Goal: Task Accomplishment & Management: Manage account settings

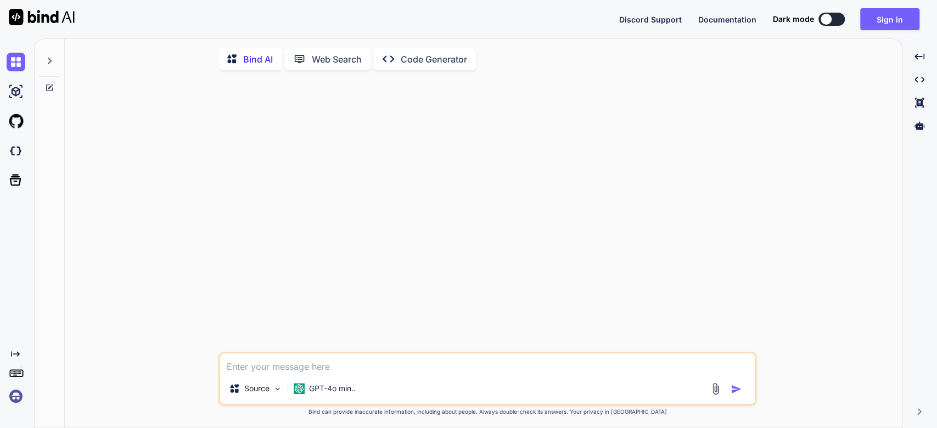
click at [834, 18] on button at bounding box center [831, 19] width 26 height 13
type textarea "x"
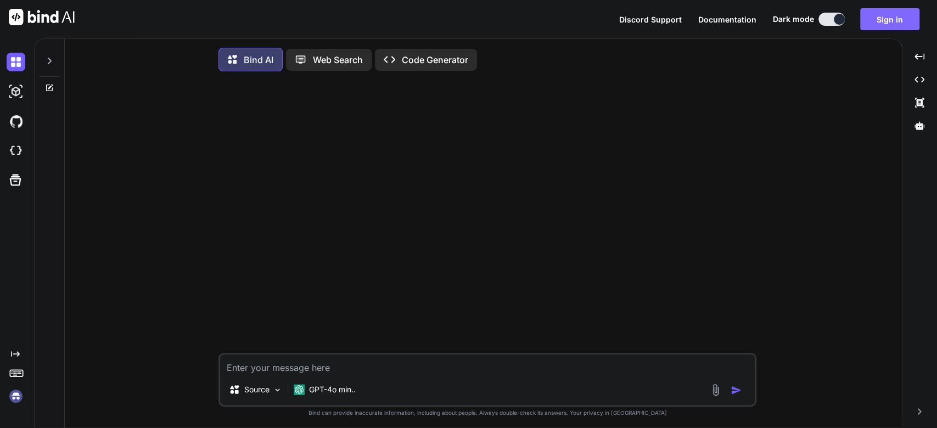
click at [894, 18] on button "Sign in" at bounding box center [889, 19] width 59 height 22
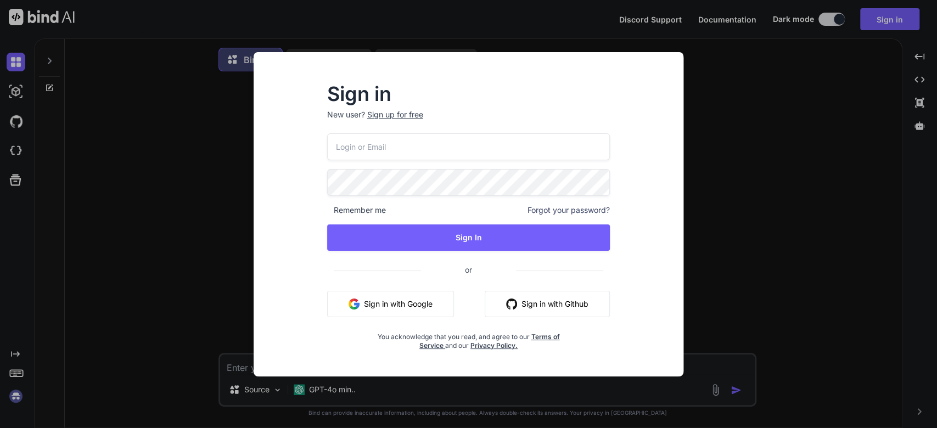
click at [487, 136] on input "email" at bounding box center [468, 146] width 283 height 27
type input "[EMAIL_ADDRESS][DOMAIN_NAME]"
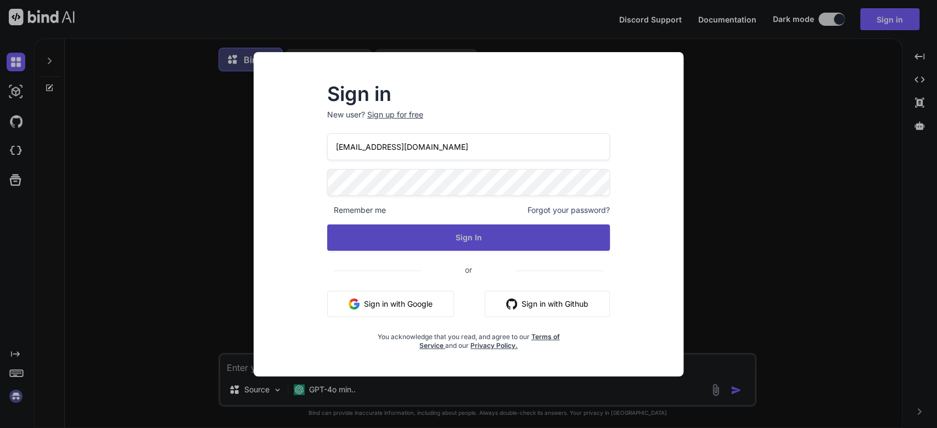
click at [484, 247] on button "Sign In" at bounding box center [468, 237] width 283 height 26
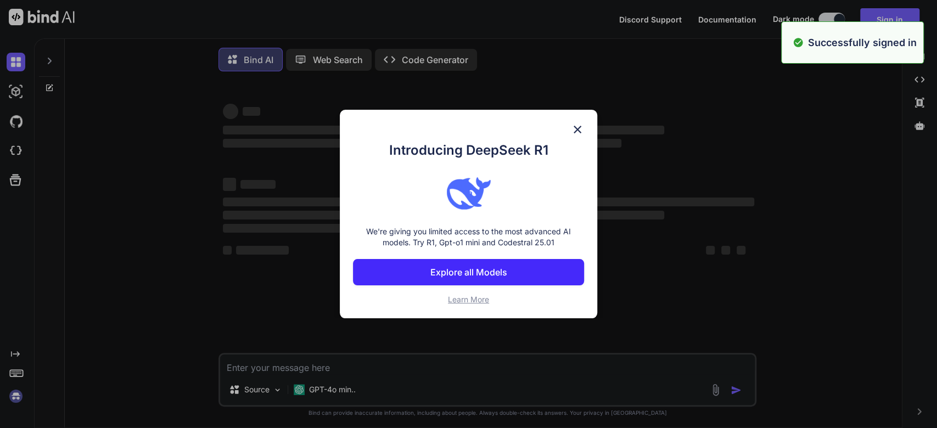
type textarea "x"
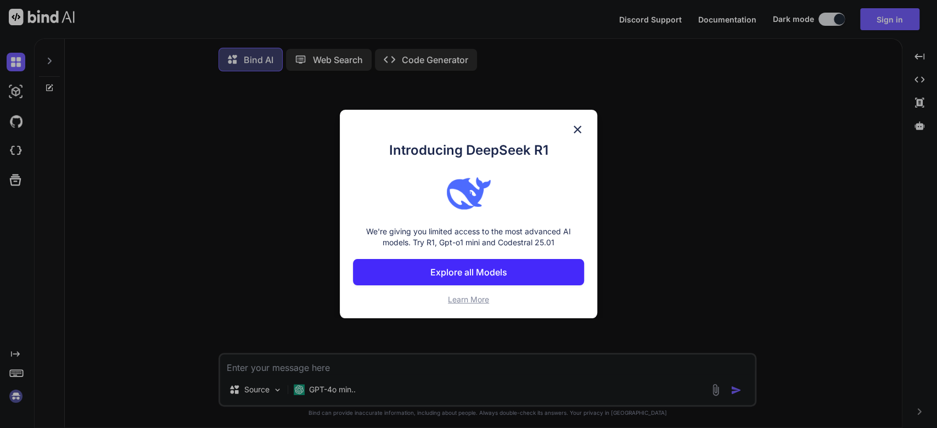
click at [581, 125] on img at bounding box center [577, 129] width 13 height 13
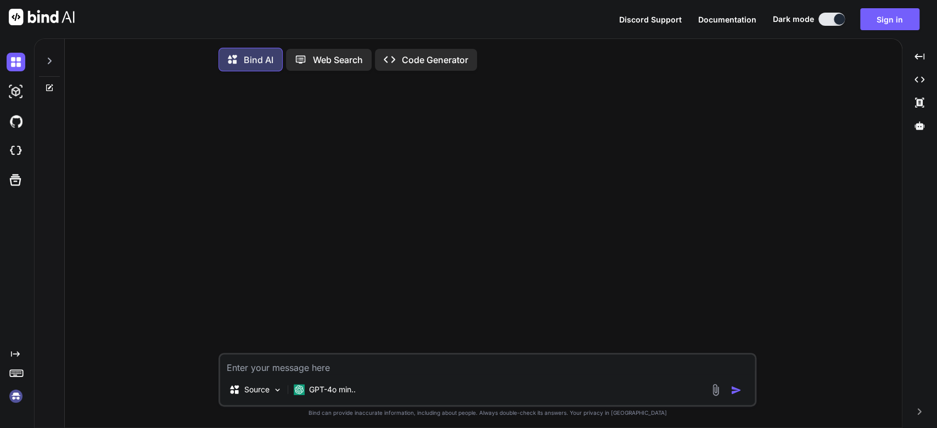
click at [19, 401] on img at bounding box center [16, 396] width 19 height 19
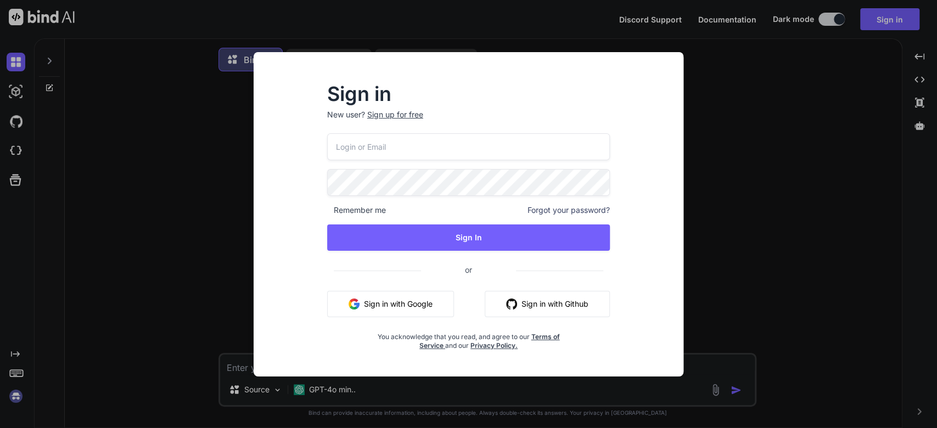
click at [386, 134] on input "email" at bounding box center [468, 146] width 283 height 27
type input "[EMAIL_ADDRESS][DOMAIN_NAME]"
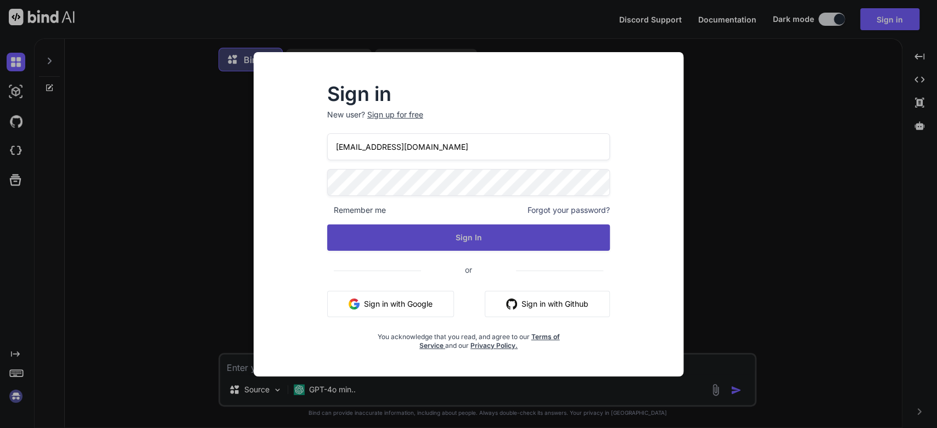
click at [479, 232] on button "Sign In" at bounding box center [468, 237] width 283 height 26
click at [512, 234] on button "Sign In" at bounding box center [468, 237] width 283 height 26
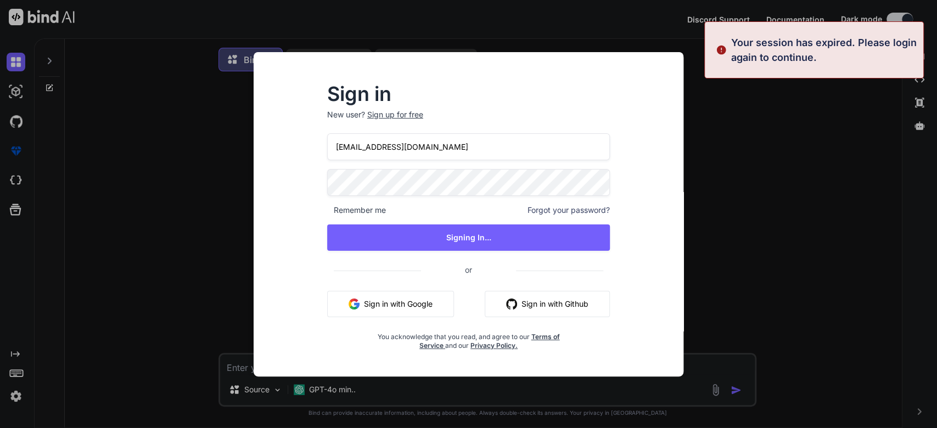
type textarea "x"
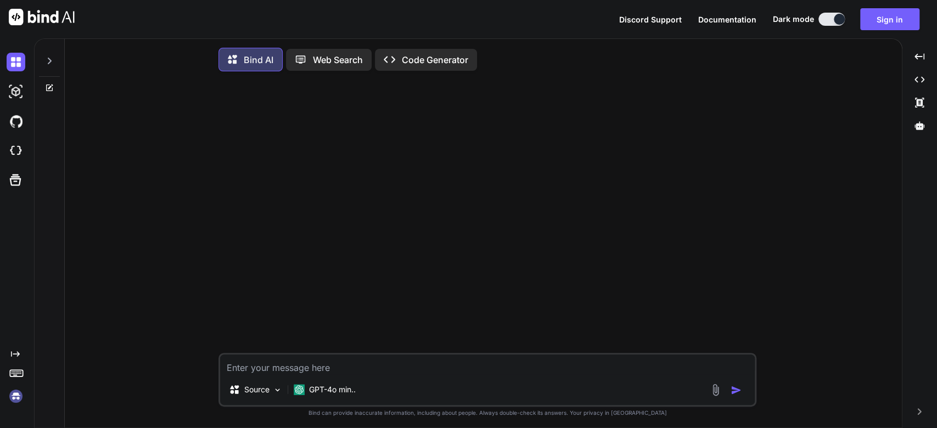
click at [351, 285] on div at bounding box center [488, 216] width 535 height 273
click at [879, 16] on button "Sign in" at bounding box center [889, 19] width 59 height 22
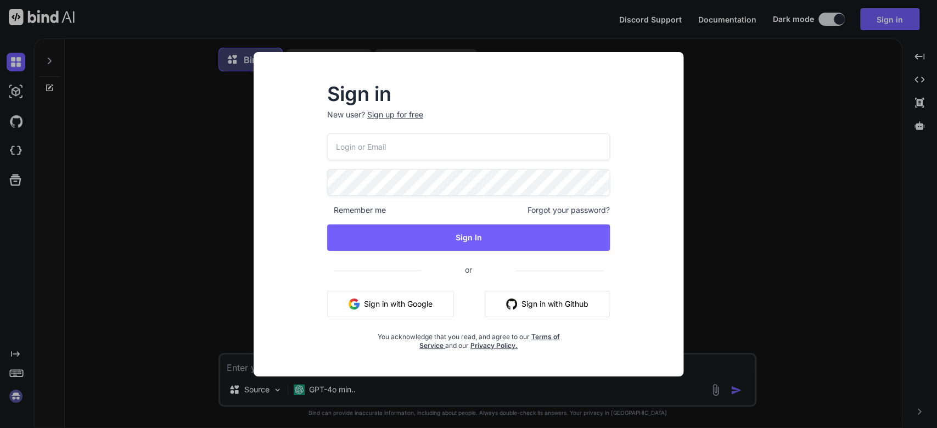
click at [542, 138] on input "email" at bounding box center [468, 146] width 283 height 27
type input "jrbuyshouses@gmx.com"
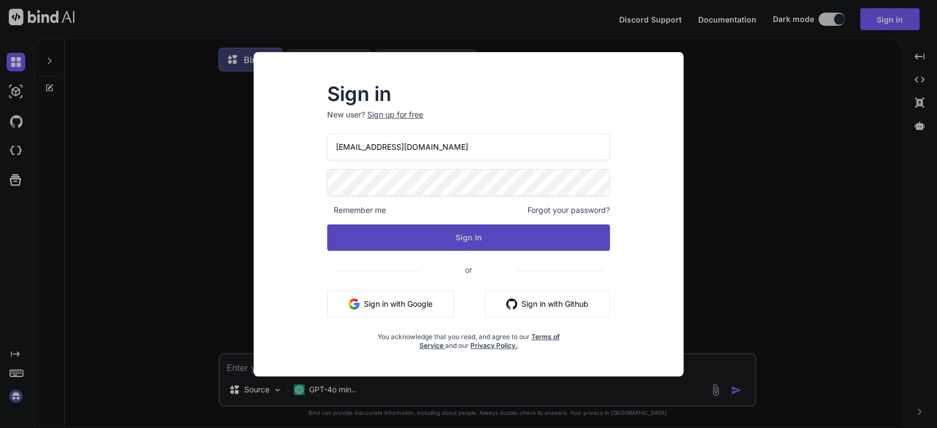
click at [475, 232] on button "Sign In" at bounding box center [468, 237] width 283 height 26
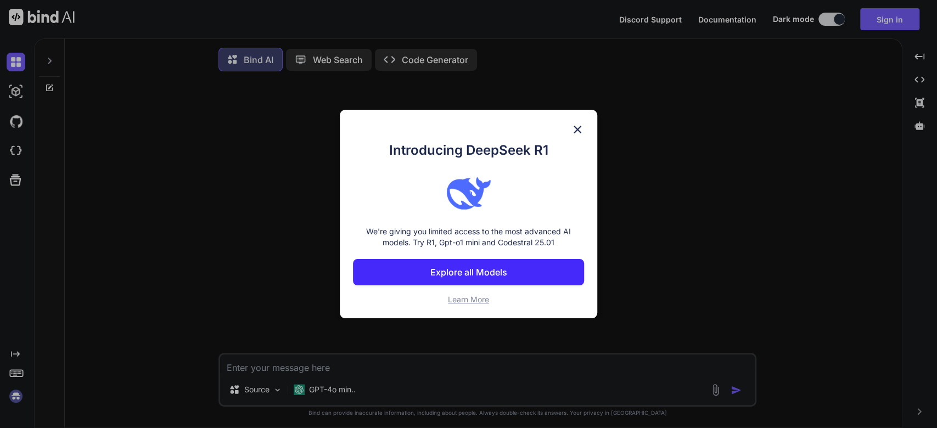
click at [575, 127] on img at bounding box center [577, 129] width 13 height 13
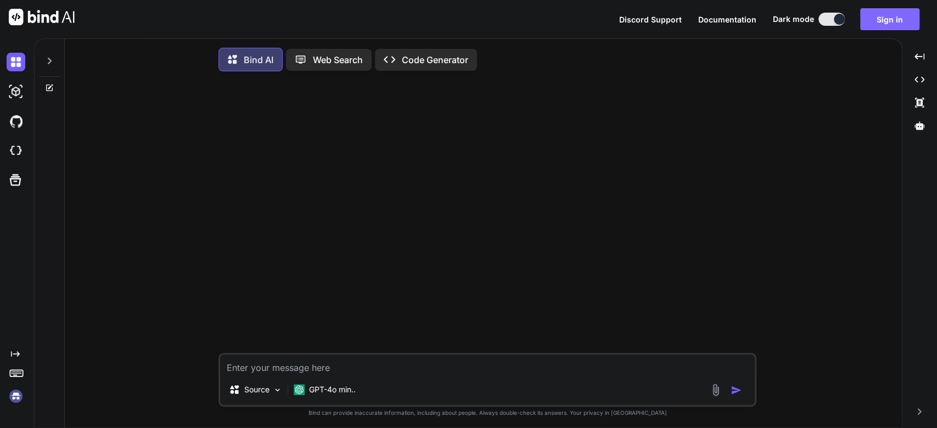
click at [902, 13] on button "Sign in" at bounding box center [889, 19] width 59 height 22
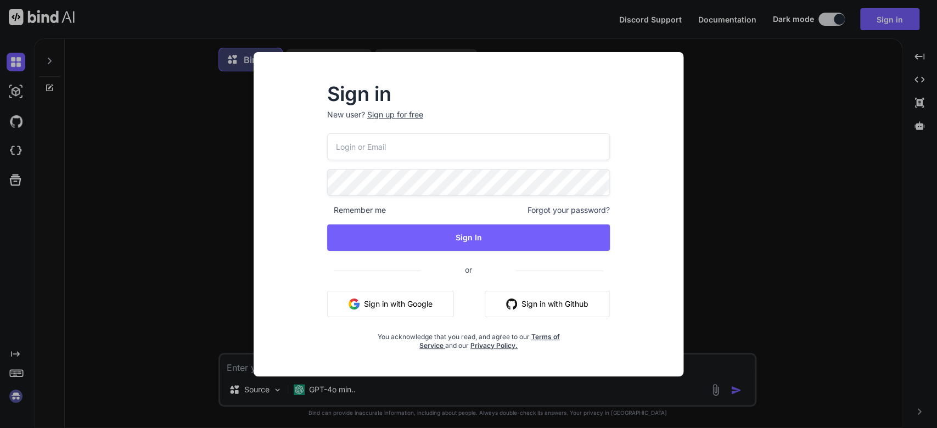
click at [471, 142] on input "email" at bounding box center [468, 146] width 283 height 27
type input "jrbuyshouses@gmx.com"
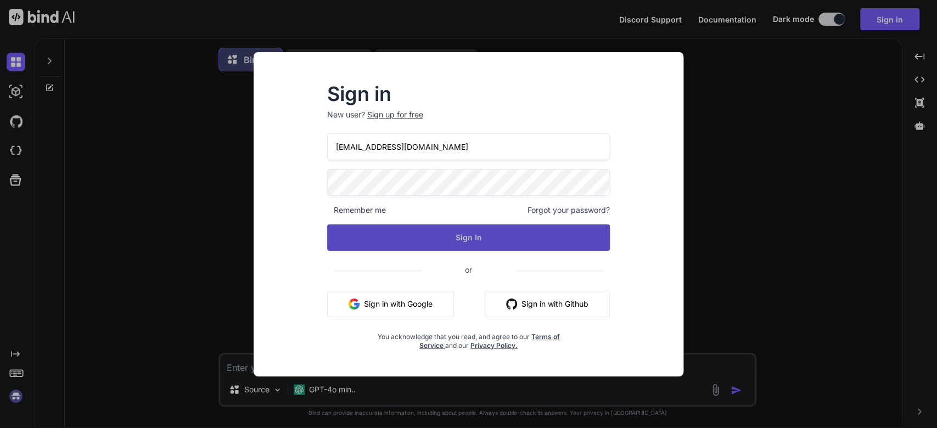
click at [446, 226] on button "Sign In" at bounding box center [468, 237] width 283 height 26
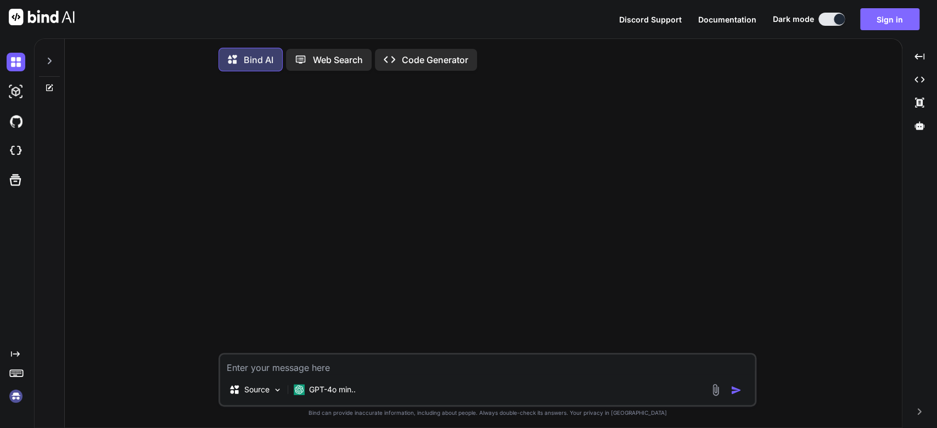
click at [900, 21] on button "Sign in" at bounding box center [889, 19] width 59 height 22
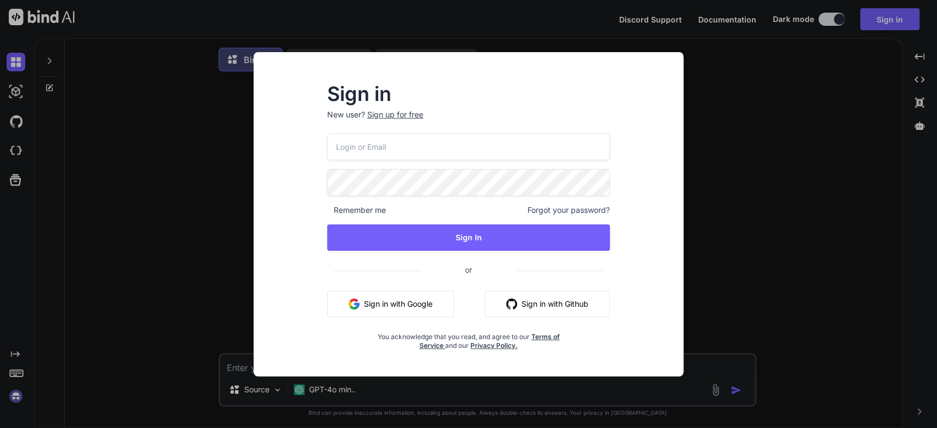
click at [425, 299] on button "Sign in with Google" at bounding box center [390, 304] width 127 height 26
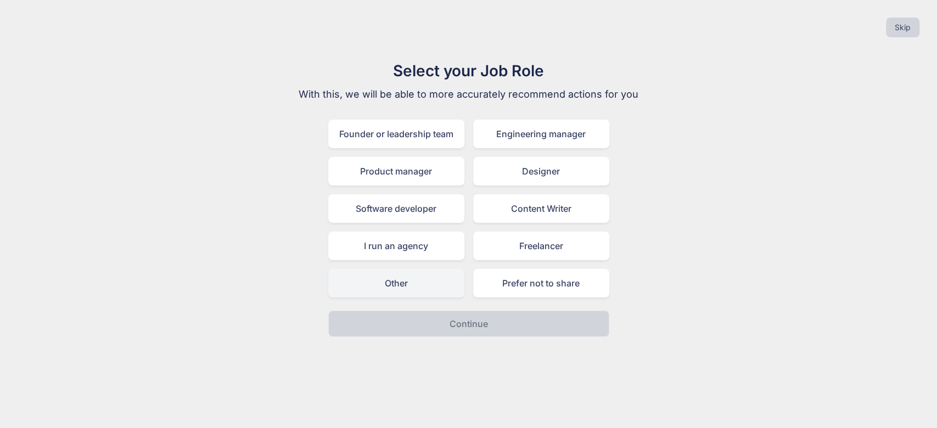
click at [425, 282] on div "Other" at bounding box center [396, 283] width 136 height 29
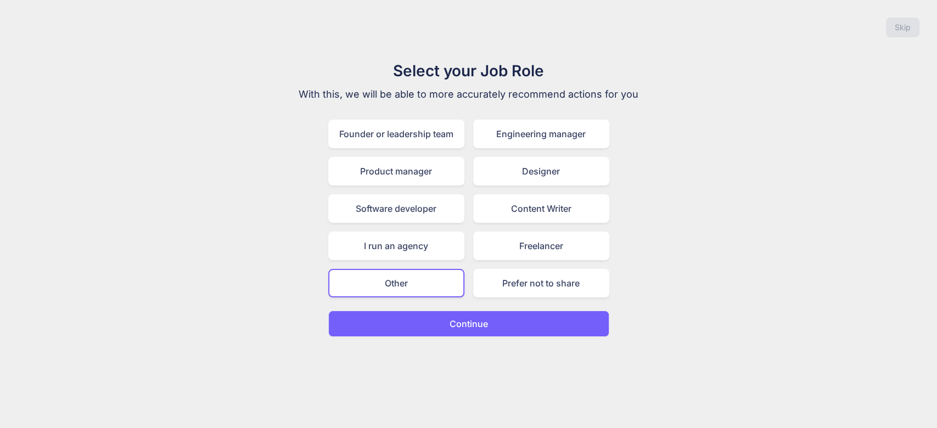
click at [457, 312] on button "Continue" at bounding box center [468, 324] width 281 height 26
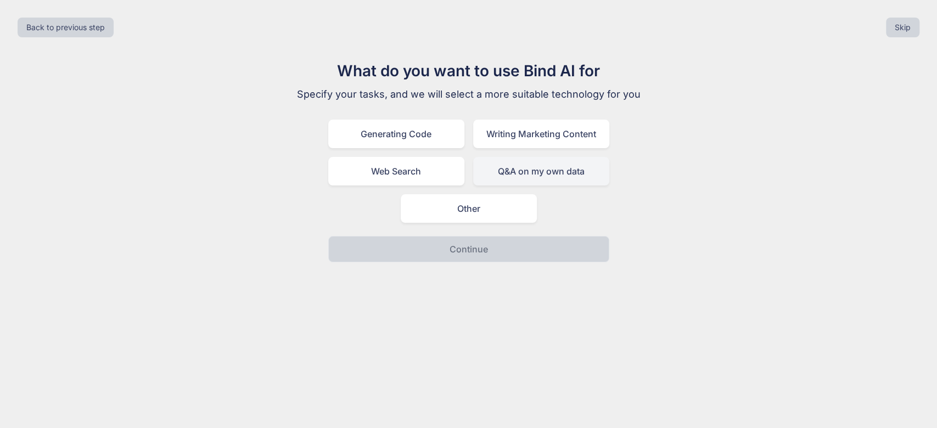
click at [524, 173] on div "Q&A on my own data" at bounding box center [541, 171] width 136 height 29
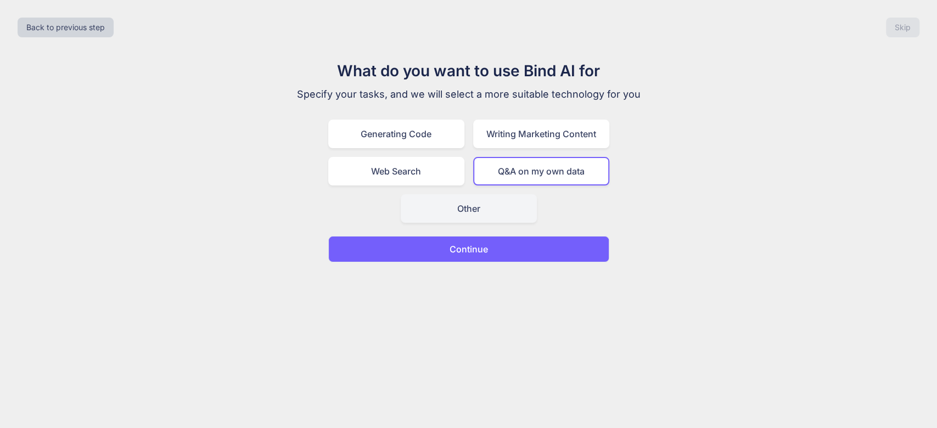
click at [518, 210] on div "Other" at bounding box center [469, 208] width 136 height 29
click at [528, 251] on button "Continue" at bounding box center [468, 249] width 281 height 26
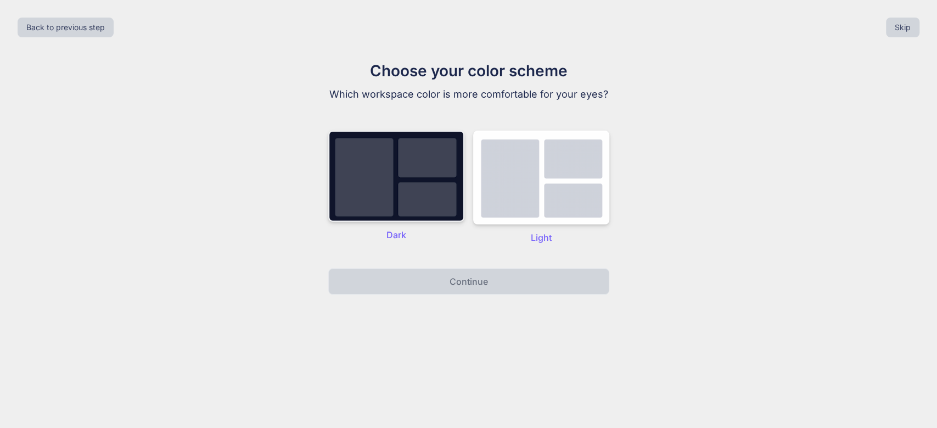
click at [422, 213] on img at bounding box center [396, 176] width 136 height 91
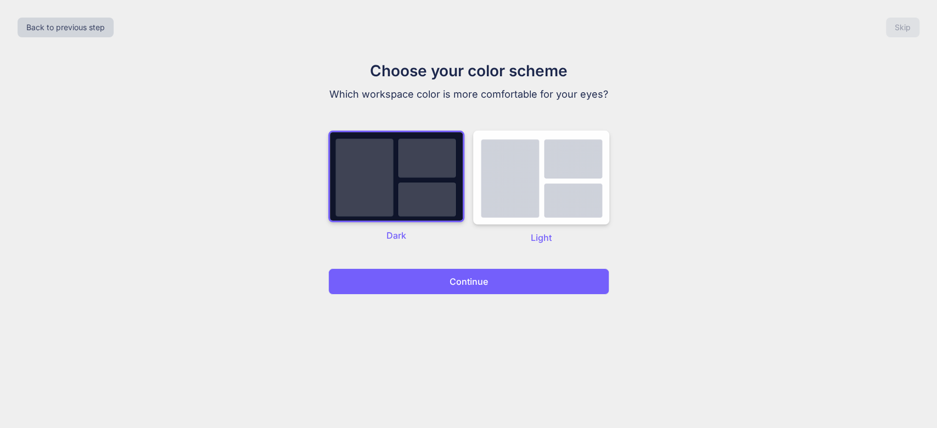
click at [449, 281] on p "Continue" at bounding box center [468, 281] width 38 height 13
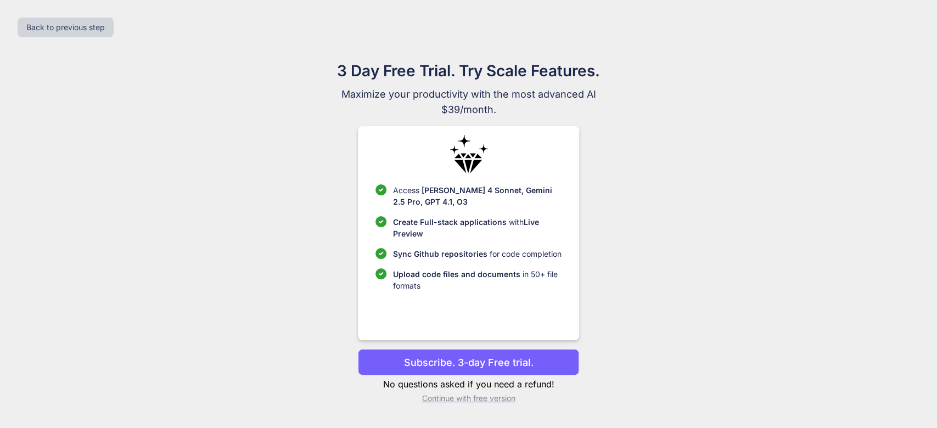
click at [487, 400] on p "Continue with free version" at bounding box center [468, 398] width 221 height 11
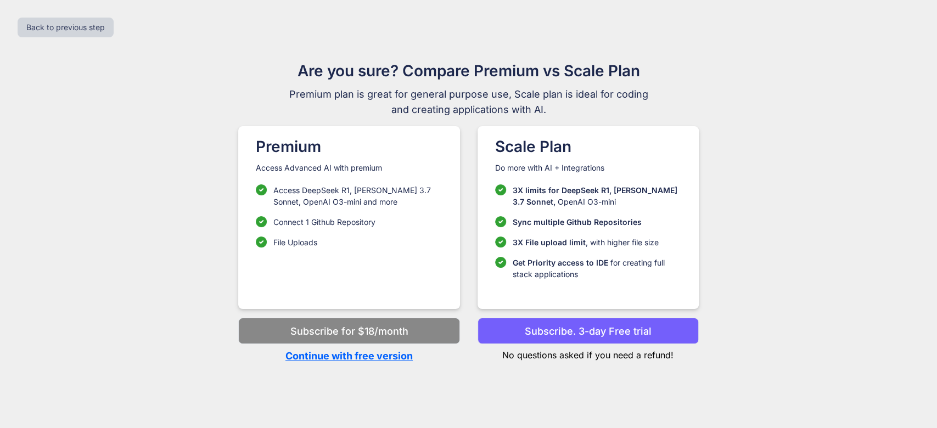
click at [383, 358] on p "Continue with free version" at bounding box center [348, 355] width 221 height 15
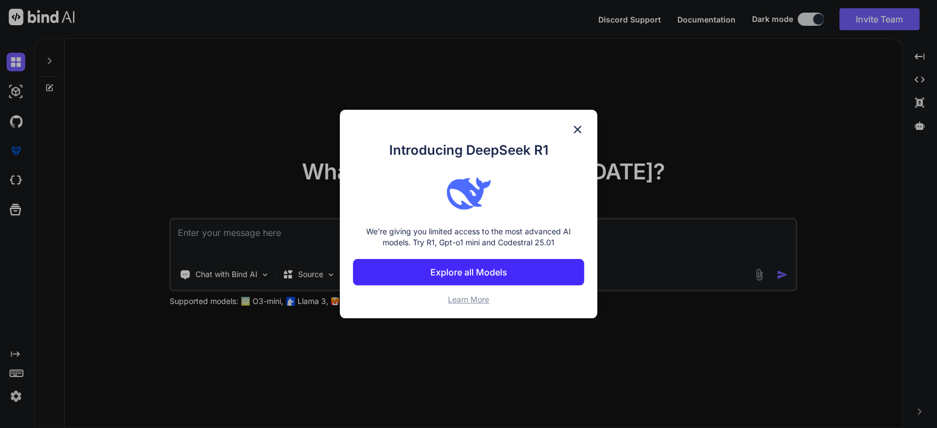
click at [580, 128] on img at bounding box center [577, 129] width 13 height 13
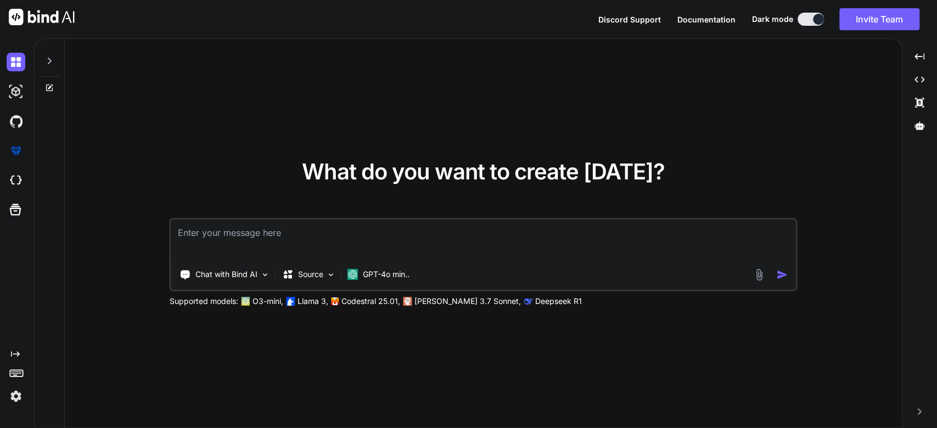
click at [7, 400] on img at bounding box center [16, 396] width 19 height 19
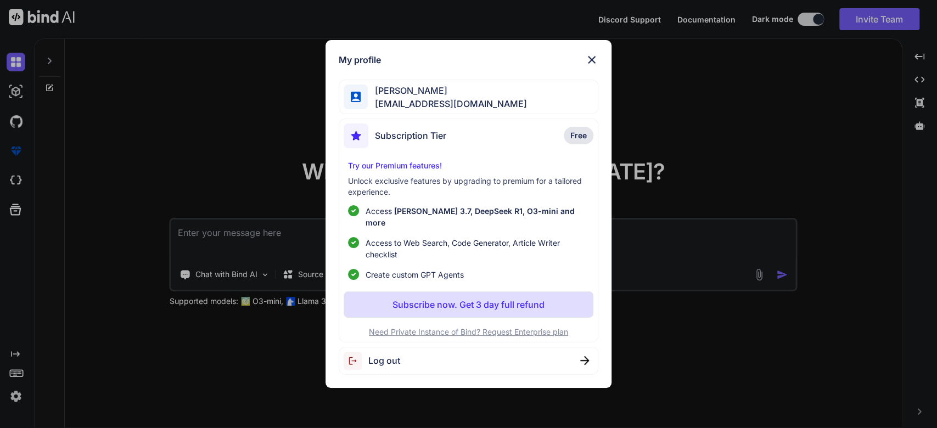
click at [109, 159] on div "My profile Ricardo Ceja jrbuyshouses@gmx.com Subscription Tier Free Try our Pre…" at bounding box center [468, 214] width 937 height 428
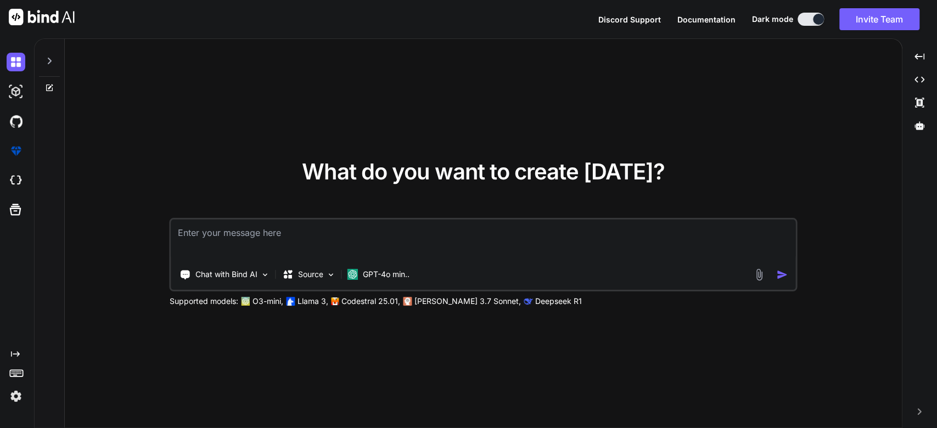
click at [97, 147] on div "What do you want to create today? Chat with Bind AI Source GPT-4o min.. Support…" at bounding box center [483, 234] width 837 height 390
click at [101, 150] on div "What do you want to create today? Chat with Bind AI Source GPT-4o min.. Support…" at bounding box center [483, 234] width 837 height 390
click at [12, 401] on img at bounding box center [16, 396] width 19 height 19
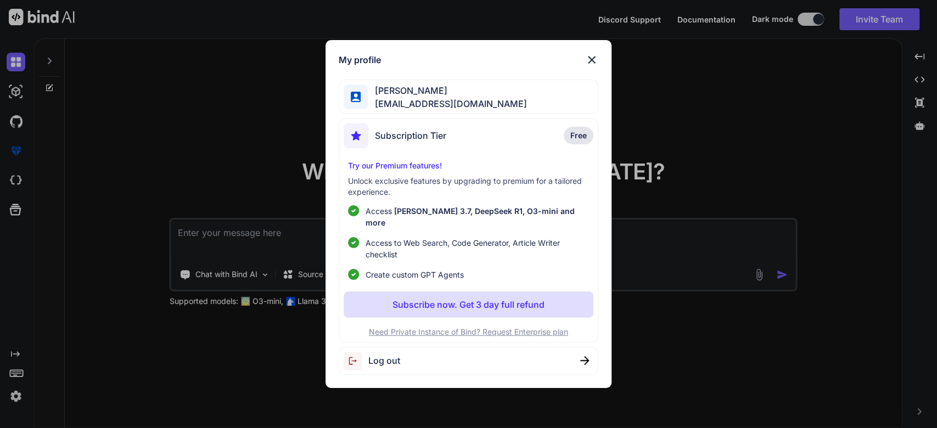
click at [180, 121] on div "My profile Ricardo Ceja jrbuyshouses@gmx.com Subscription Tier Free Try our Pre…" at bounding box center [468, 214] width 937 height 428
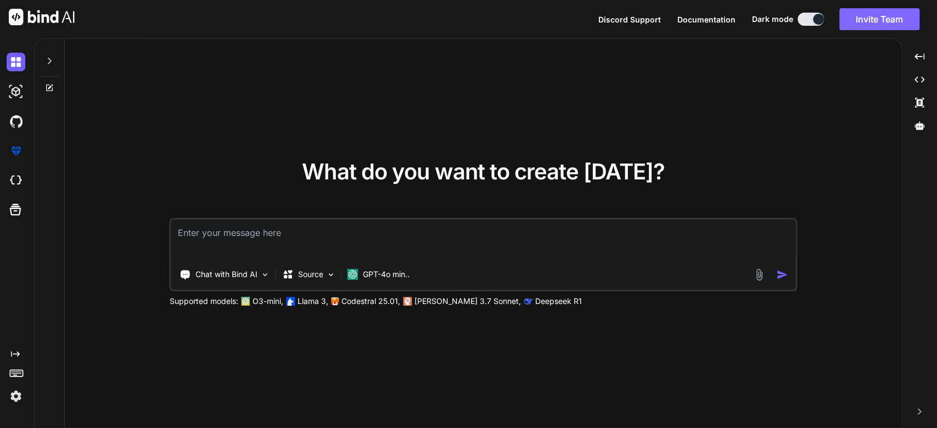
click at [869, 18] on button "Invite Team" at bounding box center [879, 19] width 80 height 22
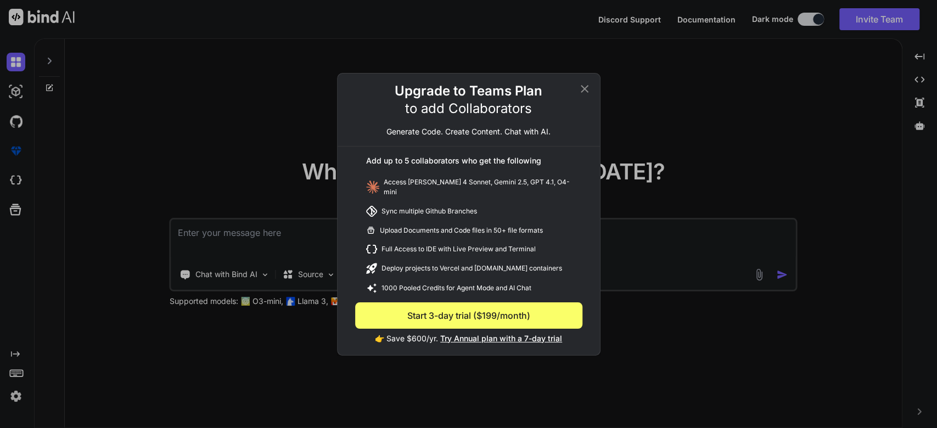
click at [588, 89] on icon at bounding box center [584, 88] width 13 height 13
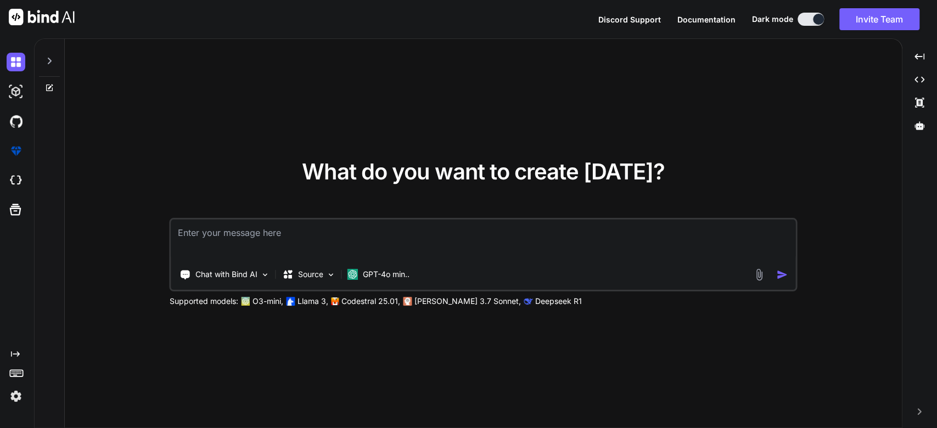
click at [13, 394] on img at bounding box center [16, 396] width 19 height 19
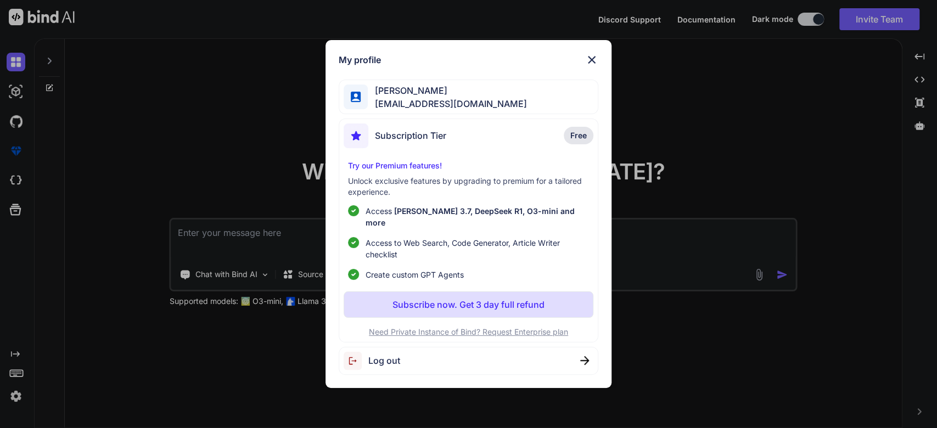
click at [13, 394] on div "My profile Ricardo Ceja jrbuyshouses@gmx.com Subscription Tier Free Try our Pre…" at bounding box center [468, 214] width 937 height 428
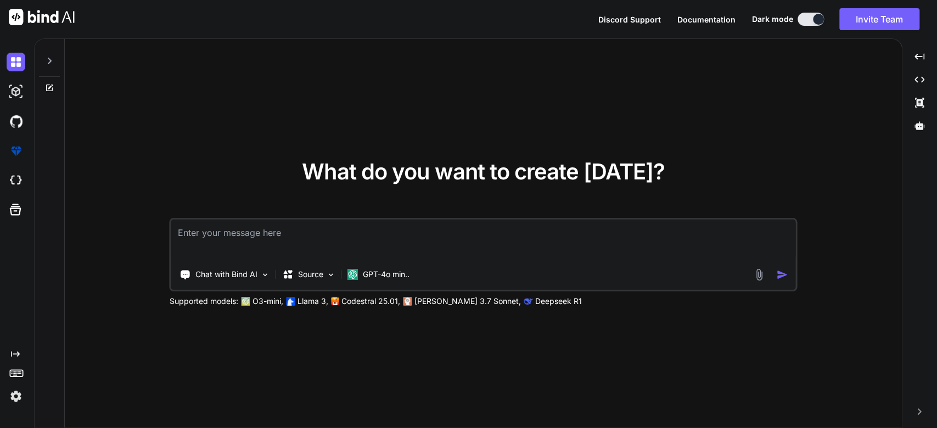
click at [13, 394] on img at bounding box center [16, 396] width 19 height 19
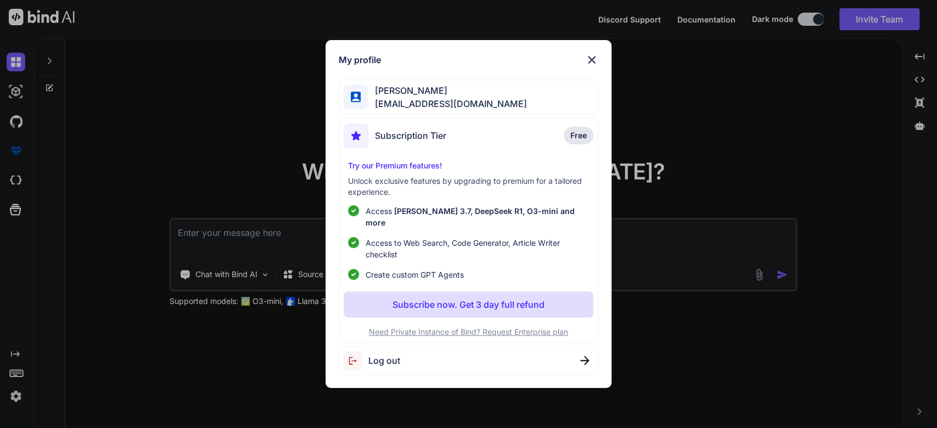
click at [13, 394] on div "My profile Ricardo Ceja jrbuyshouses@gmx.com Subscription Tier Free Try our Pre…" at bounding box center [468, 214] width 937 height 428
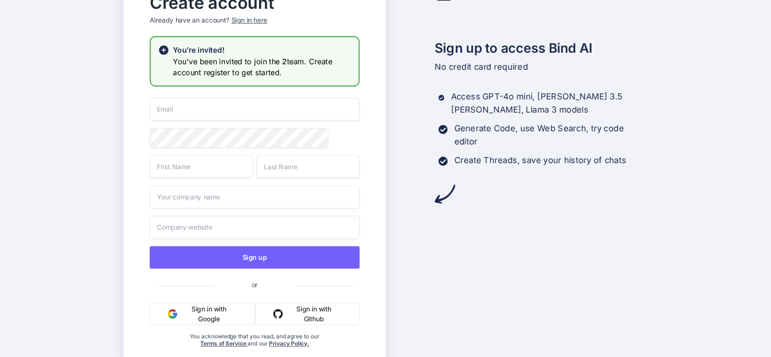
click at [177, 104] on input "email" at bounding box center [254, 109] width 210 height 23
type input "[EMAIL_ADDRESS][DOMAIN_NAME]"
click at [171, 170] on input "text" at bounding box center [200, 166] width 103 height 23
type input "Ricardo"
type input "Ceja Jr"
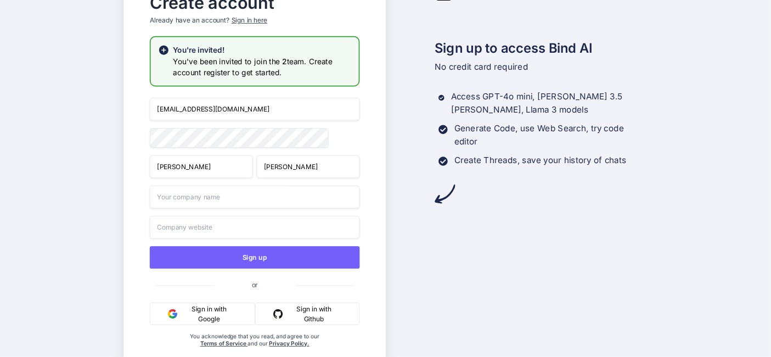
type input "WFG"
click at [293, 167] on input "Ceja Jr" at bounding box center [307, 166] width 103 height 23
type input "Ceja"
click at [169, 198] on input "WFG" at bounding box center [254, 196] width 210 height 23
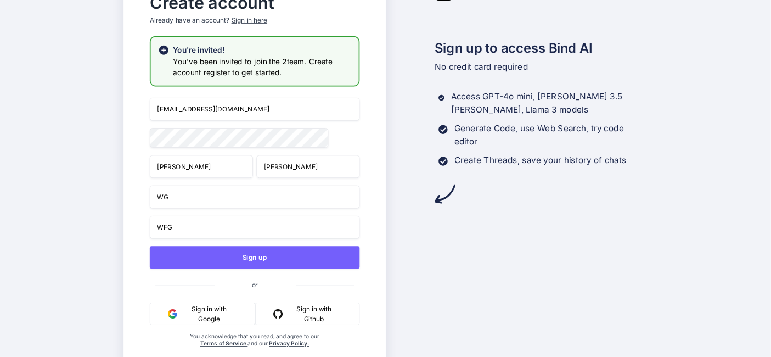
type input "G"
click at [173, 229] on input "WFG" at bounding box center [254, 226] width 210 height 23
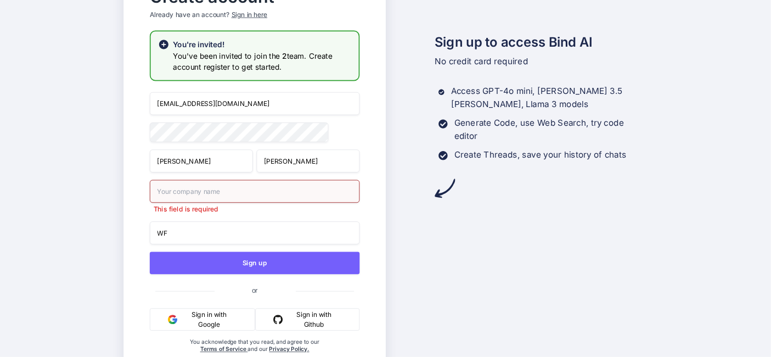
type input "W"
type input "B"
type input "GMX.com"
click at [330, 188] on input "text" at bounding box center [254, 190] width 210 height 23
type input "GMX"
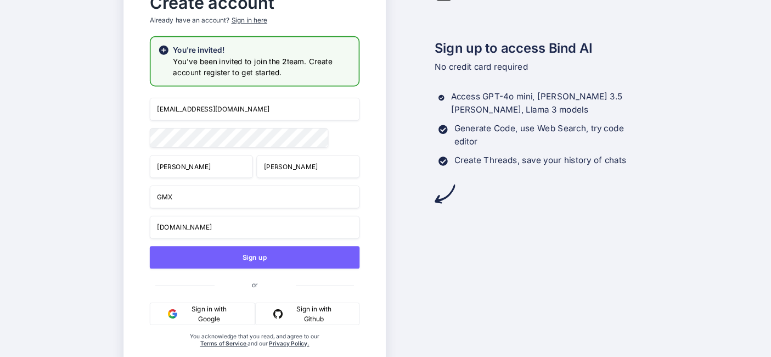
click at [373, 214] on div "Create account Already have an account? Sign in here You're invited! You've bee…" at bounding box center [254, 178] width 262 height 397
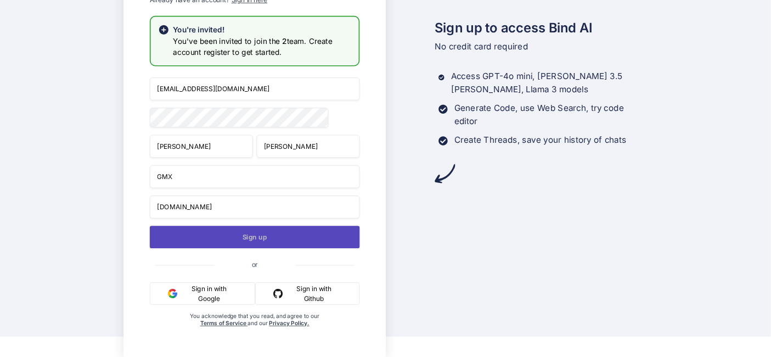
click at [249, 244] on button "Sign up" at bounding box center [254, 236] width 210 height 22
click at [345, 245] on button "Sign up" at bounding box center [254, 236] width 210 height 22
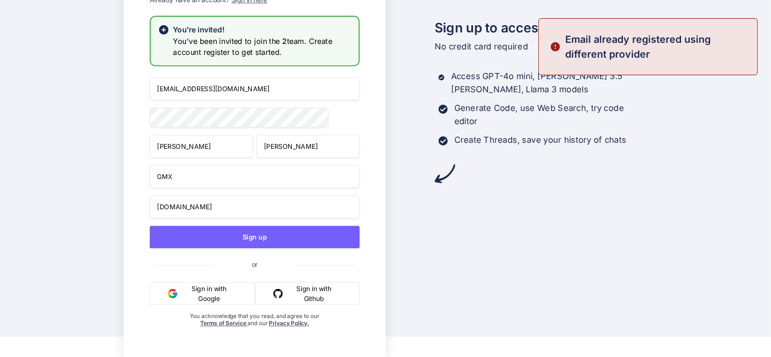
click at [209, 292] on button "Sign in with Google" at bounding box center [201, 293] width 105 height 22
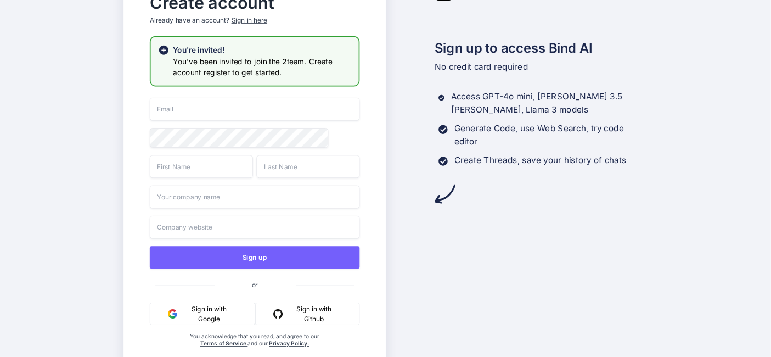
scroll to position [21, 0]
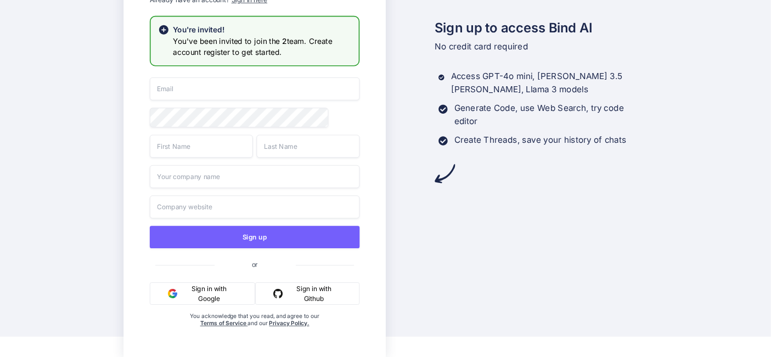
click at [210, 296] on button "Sign in with Google" at bounding box center [201, 293] width 105 height 22
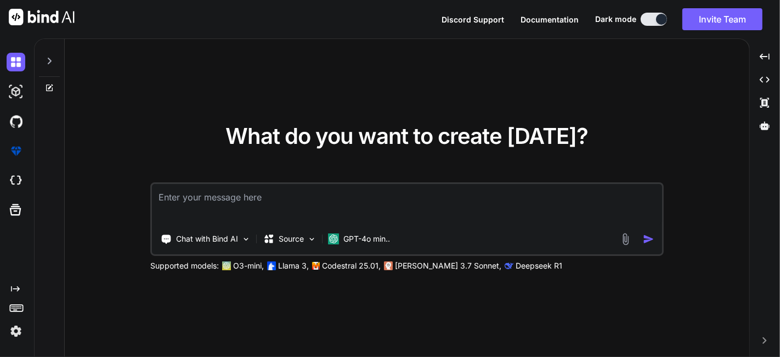
click at [4, 336] on div "Created with Pixso." at bounding box center [15, 312] width 30 height 56
click at [12, 331] on img at bounding box center [16, 331] width 19 height 19
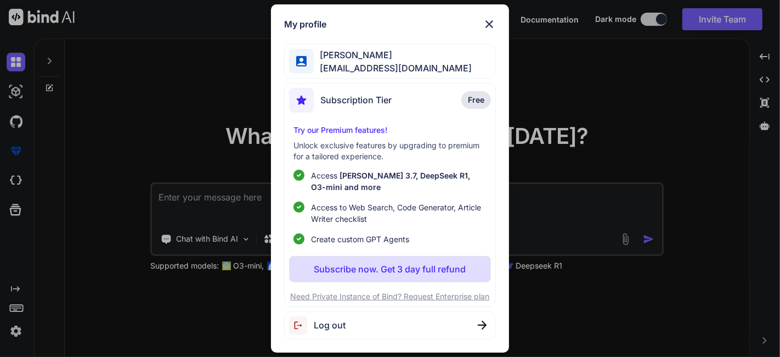
click at [339, 330] on span "Log out" at bounding box center [330, 324] width 32 height 13
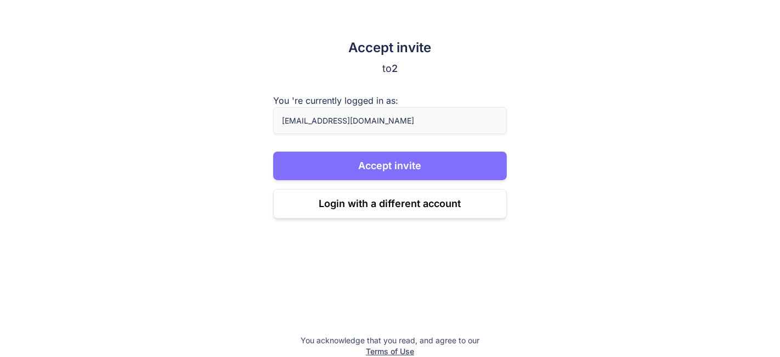
click at [340, 174] on button "Accept invite" at bounding box center [390, 165] width 234 height 29
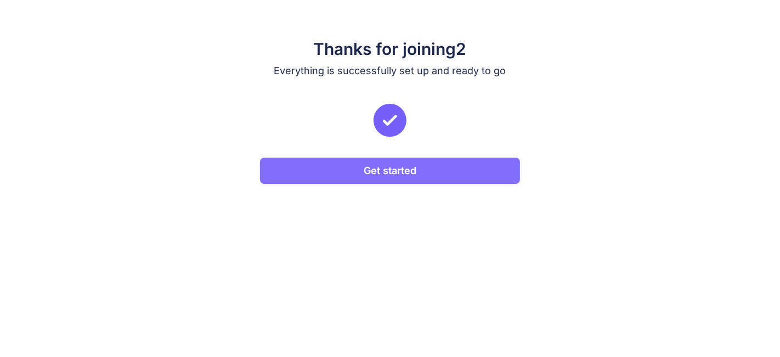
click at [321, 167] on button "Get started" at bounding box center [390, 170] width 260 height 26
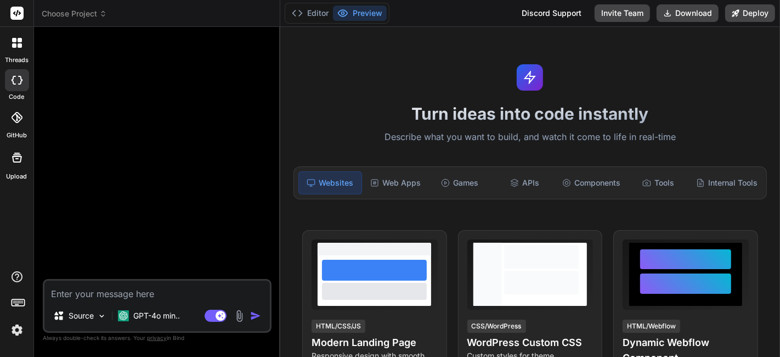
click at [21, 321] on img at bounding box center [17, 329] width 19 height 19
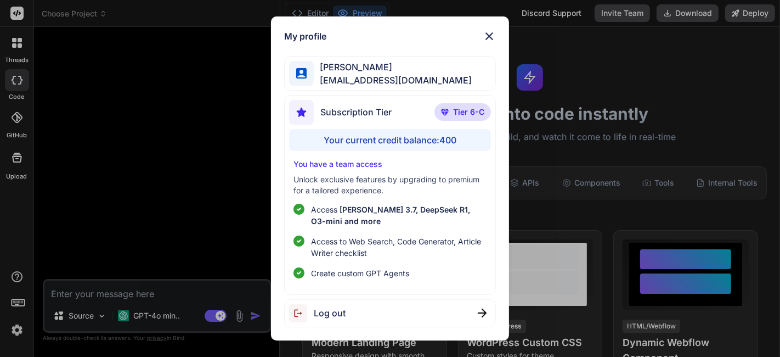
click at [494, 40] on img at bounding box center [489, 36] width 13 height 13
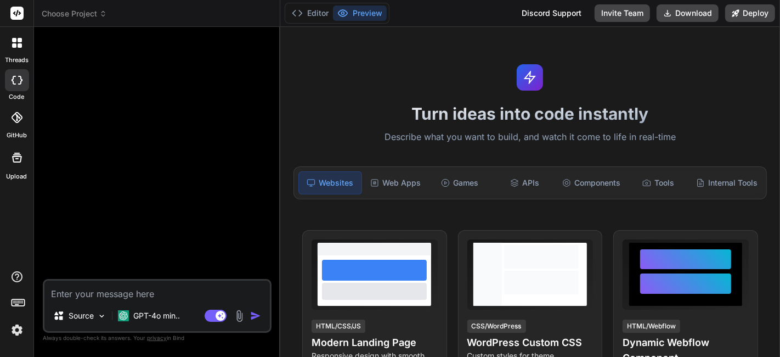
click at [83, 14] on span "Choose Project" at bounding box center [74, 13] width 65 height 11
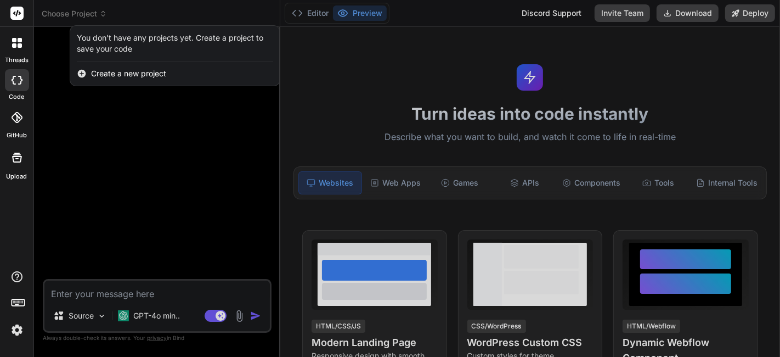
click at [134, 148] on div at bounding box center [390, 178] width 780 height 357
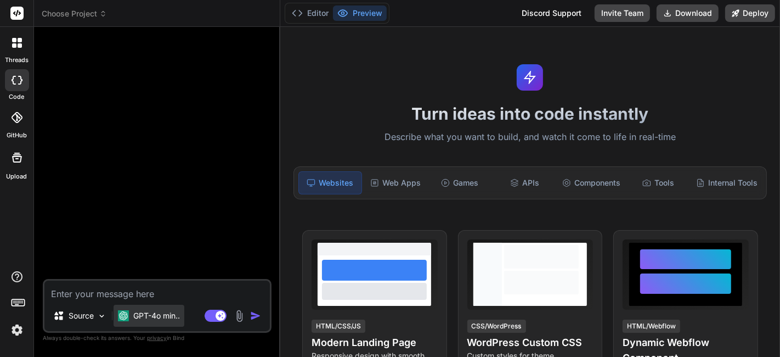
click at [144, 315] on p "GPT-4o min.." at bounding box center [156, 315] width 47 height 11
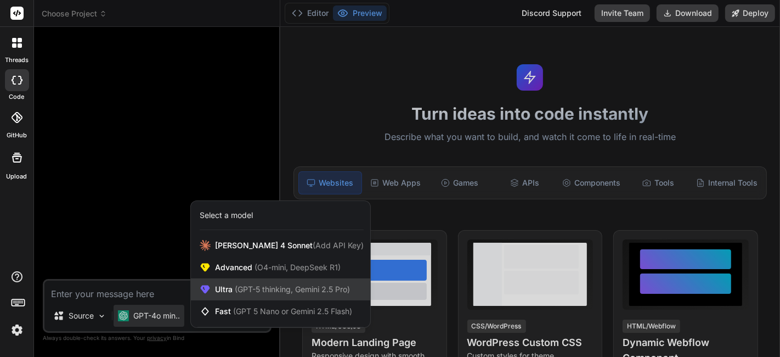
click at [218, 286] on span "Ultra (GPT-5 thinking, Gemini 2.5 Pro)" at bounding box center [282, 289] width 135 height 11
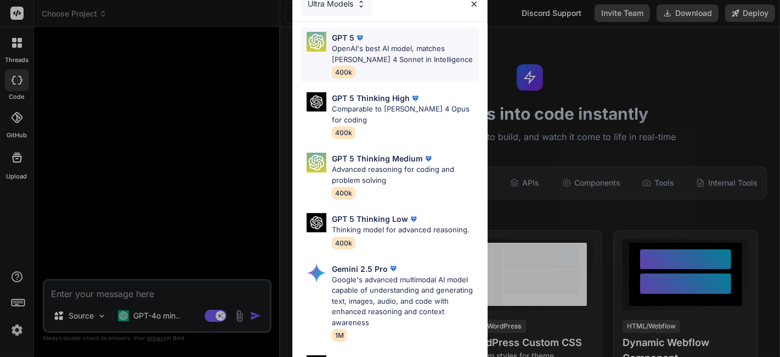
click at [334, 54] on p "OpenAI's best AI model, matches Claude 4 Sonnet in Intelligence" at bounding box center [405, 53] width 147 height 21
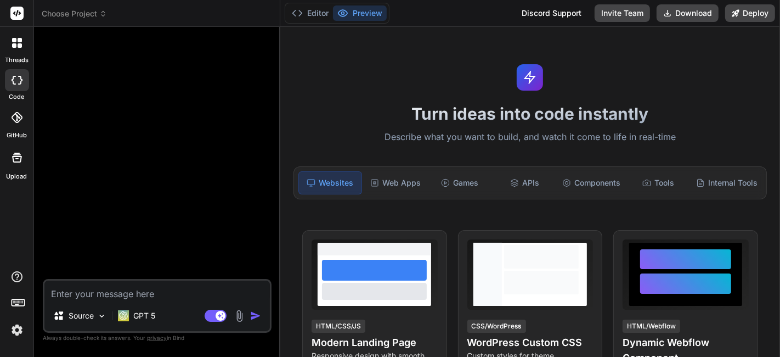
click at [13, 331] on img at bounding box center [17, 329] width 19 height 19
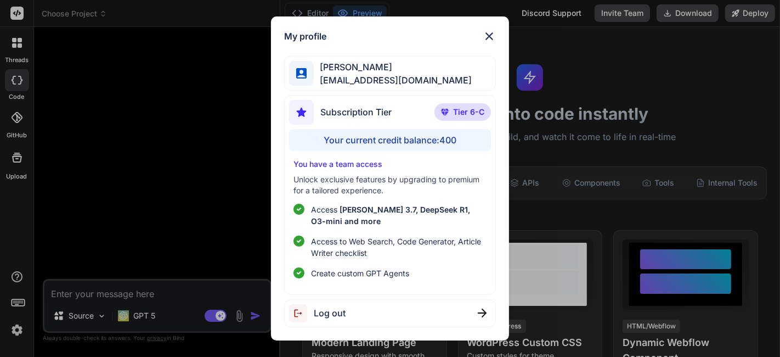
click at [337, 317] on span "Log out" at bounding box center [330, 312] width 32 height 13
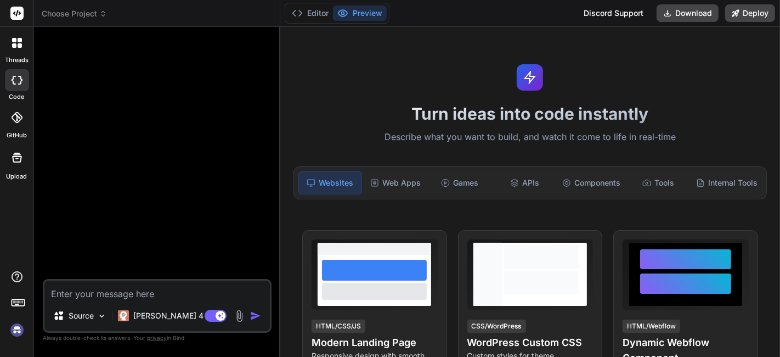
click at [15, 329] on img at bounding box center [17, 329] width 19 height 19
click at [17, 333] on img at bounding box center [17, 329] width 19 height 19
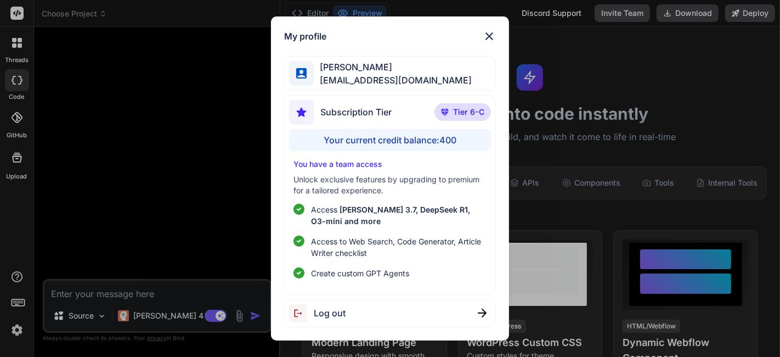
click at [493, 40] on img at bounding box center [489, 36] width 13 height 13
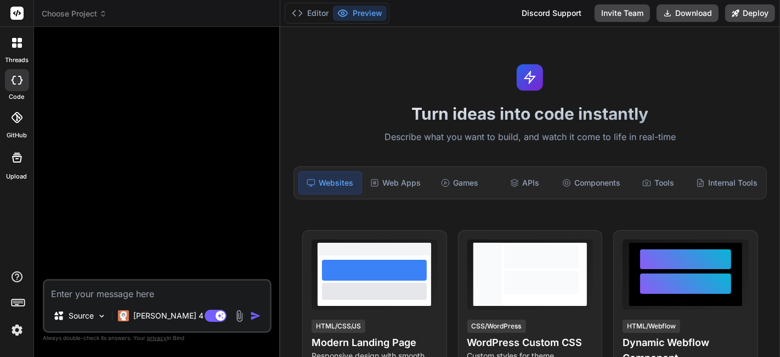
click at [12, 323] on img at bounding box center [17, 329] width 19 height 19
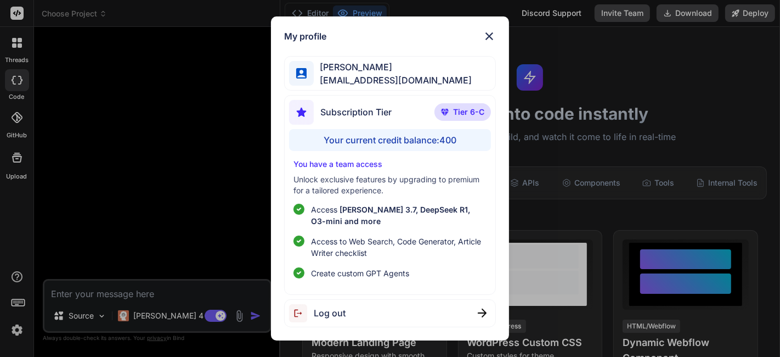
click at [339, 317] on span "Log out" at bounding box center [330, 312] width 32 height 13
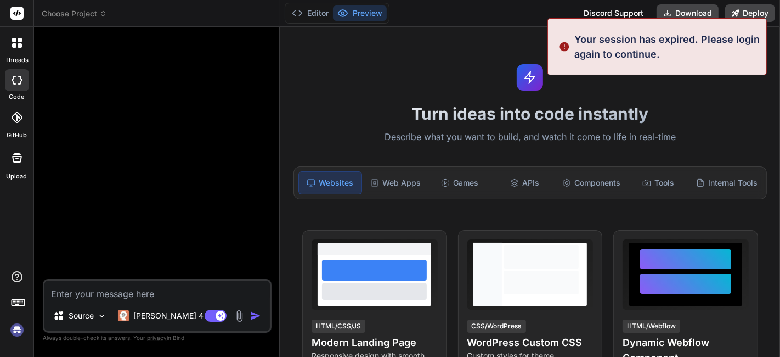
click at [21, 330] on img at bounding box center [17, 329] width 19 height 19
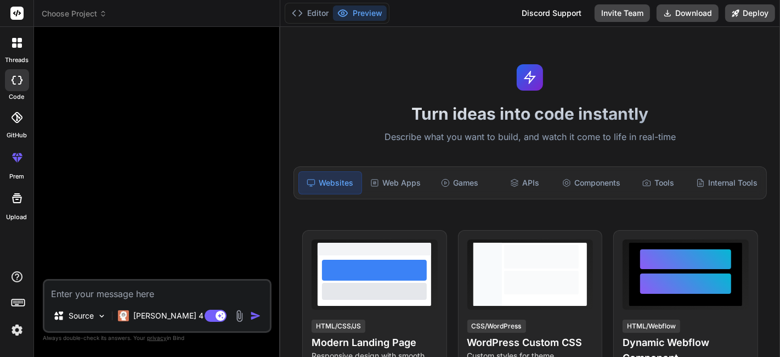
click at [16, 325] on img at bounding box center [17, 329] width 19 height 19
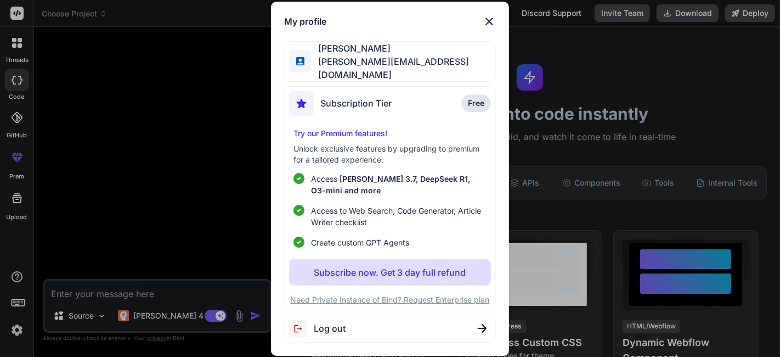
click at [493, 21] on img at bounding box center [489, 21] width 13 height 13
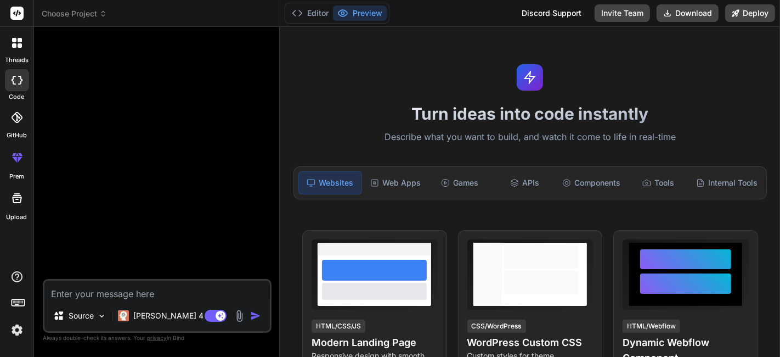
click at [21, 331] on img at bounding box center [17, 329] width 19 height 19
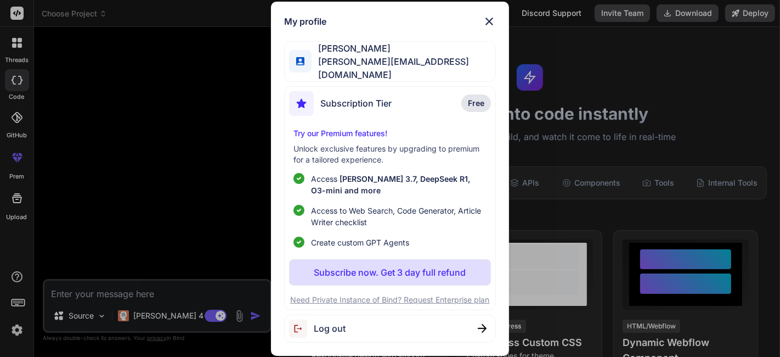
click at [161, 143] on div "My profile Ricardo Ceja ricardo@ricardocejajr.com Subscription Tier Free Try ou…" at bounding box center [390, 178] width 780 height 357
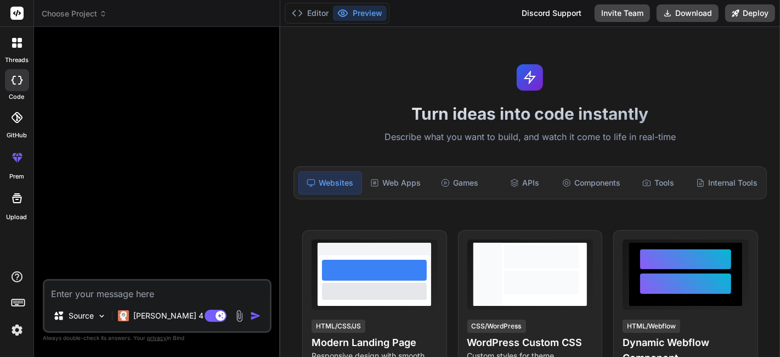
click at [14, 323] on img at bounding box center [17, 329] width 19 height 19
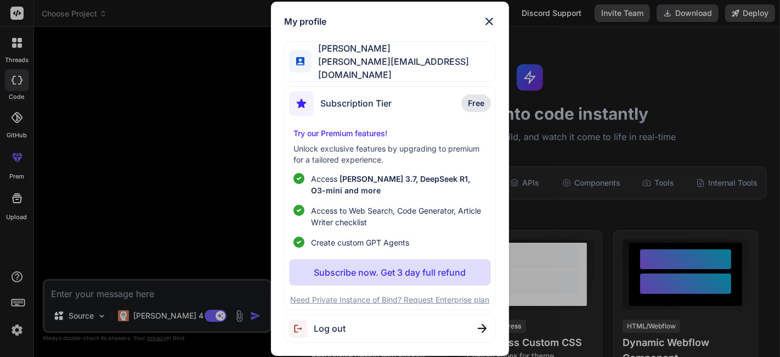
click at [340, 330] on span "Log out" at bounding box center [330, 328] width 32 height 13
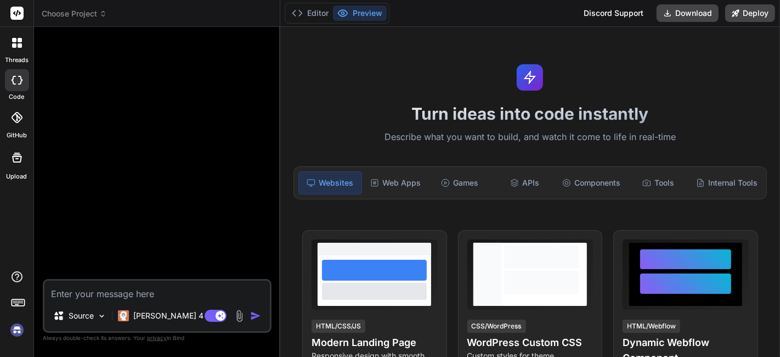
click at [19, 333] on img at bounding box center [17, 329] width 19 height 19
click at [20, 328] on img at bounding box center [17, 329] width 19 height 19
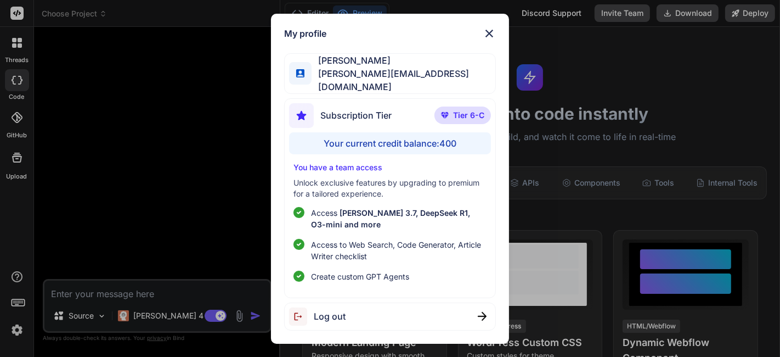
click at [488, 35] on img at bounding box center [489, 33] width 13 height 13
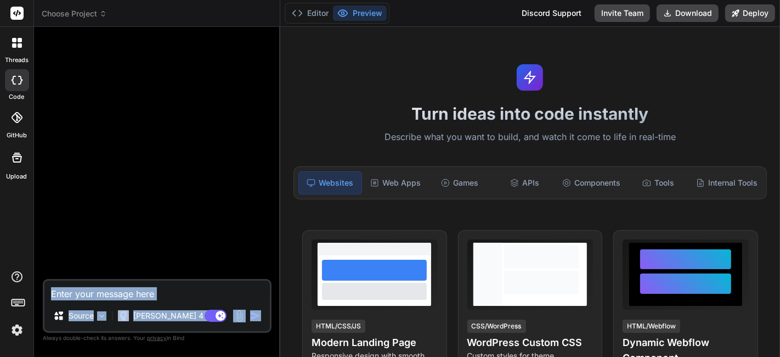
drag, startPoint x: 37, startPoint y: 352, endPoint x: 70, endPoint y: 63, distance: 290.4
click at [70, 63] on div "Bind AI Web Search Created with Pixso. Code Generator Source Claude 4 S.. Agent…" at bounding box center [157, 191] width 246 height 329
click at [15, 335] on img at bounding box center [17, 329] width 19 height 19
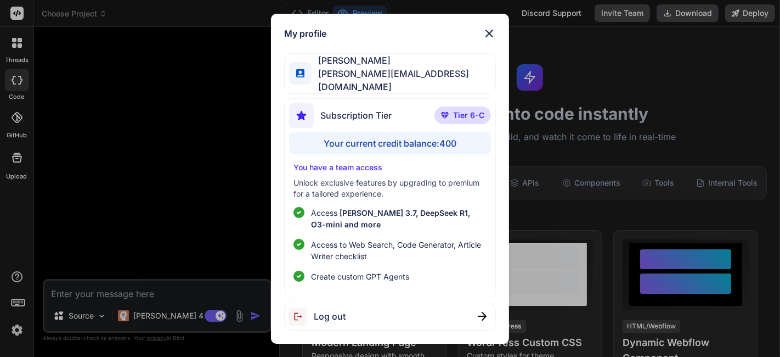
click at [330, 309] on span "Log out" at bounding box center [330, 315] width 32 height 13
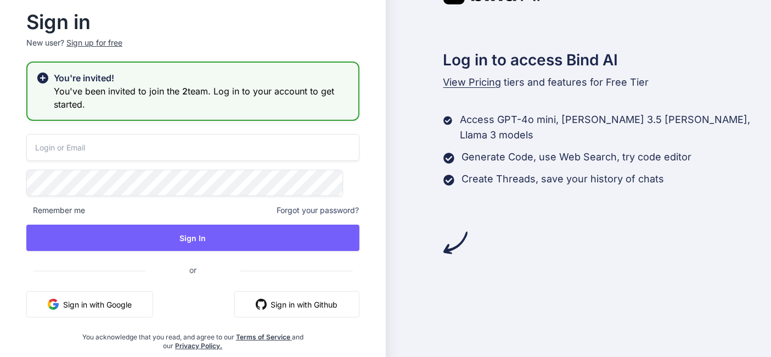
click at [233, 153] on input "email" at bounding box center [192, 147] width 333 height 27
type input "j"
type input "[EMAIL_ADDRESS][DOMAIN_NAME]"
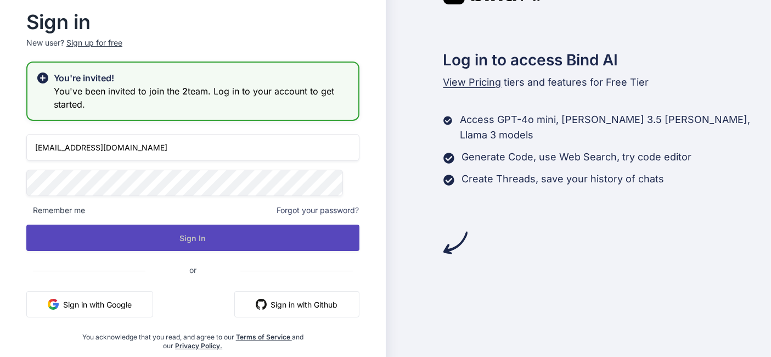
click at [83, 241] on button "Sign In" at bounding box center [192, 237] width 333 height 26
click at [66, 240] on button "Sign In" at bounding box center [192, 237] width 333 height 26
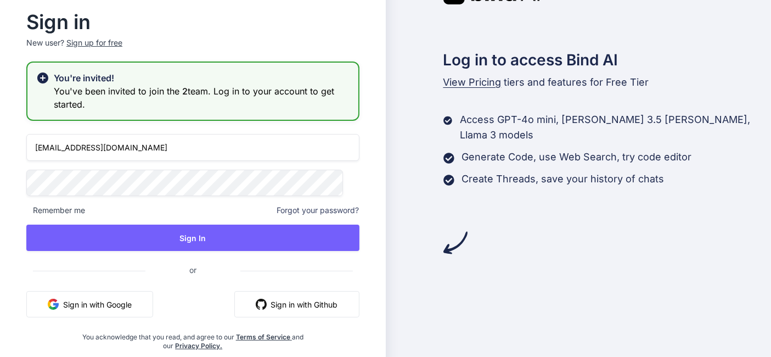
click at [18, 203] on div "Sign in New user? Sign up for free You're invited! You've been invited to join …" at bounding box center [193, 178] width 386 height 397
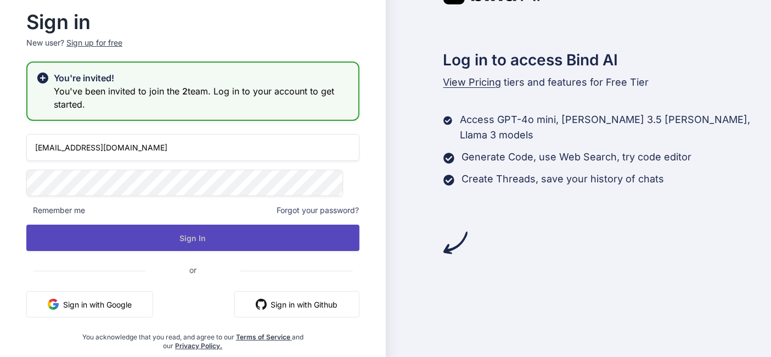
click at [63, 240] on button "Sign In" at bounding box center [192, 237] width 333 height 26
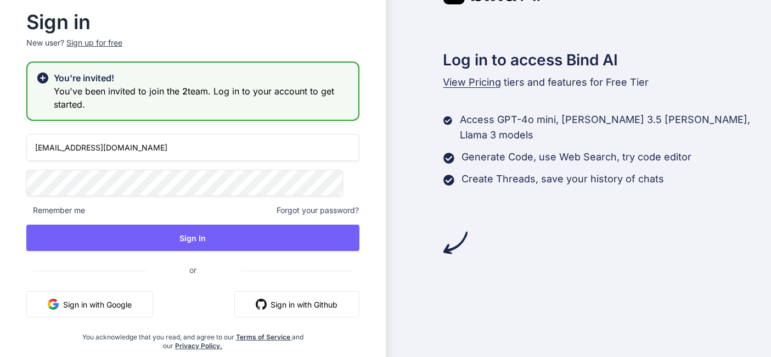
click at [111, 311] on button "Sign in with Google" at bounding box center [89, 304] width 127 height 26
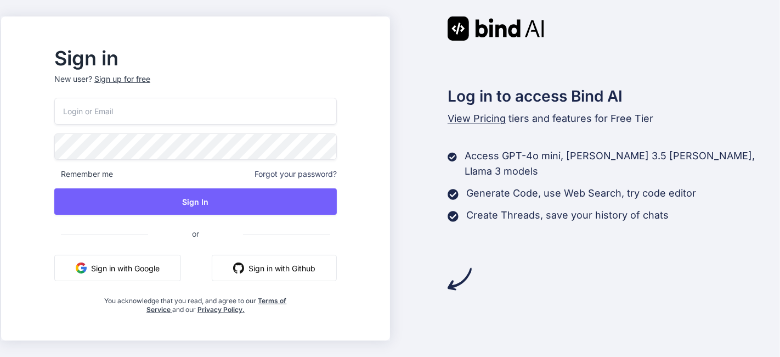
click at [221, 117] on input "email" at bounding box center [195, 111] width 283 height 27
type input "[EMAIL_ADDRESS][DOMAIN_NAME]"
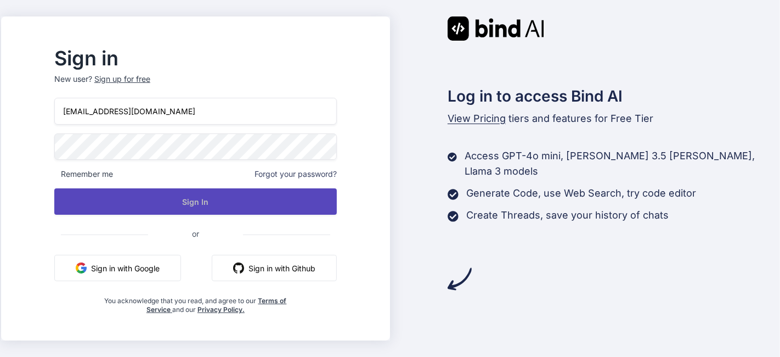
click at [263, 201] on button "Sign In" at bounding box center [195, 201] width 283 height 26
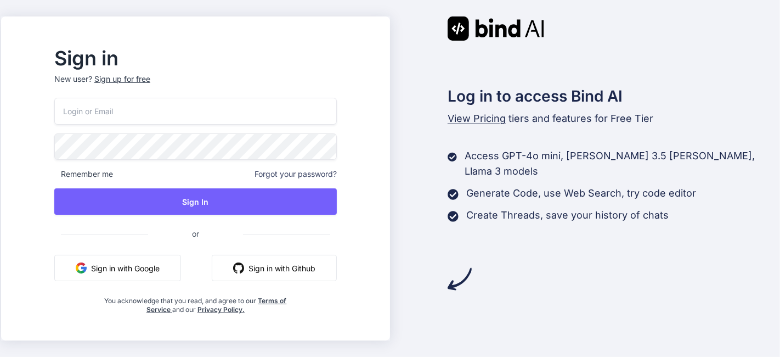
click at [240, 122] on input "email" at bounding box center [195, 111] width 283 height 27
type input "[PERSON_NAME][EMAIL_ADDRESS][DOMAIN_NAME]"
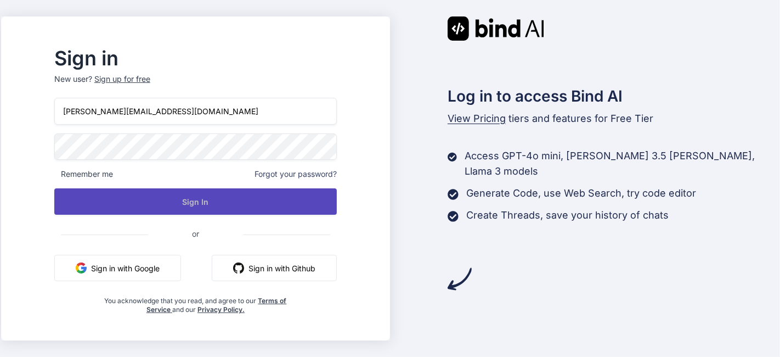
click at [233, 212] on button "Sign In" at bounding box center [195, 201] width 283 height 26
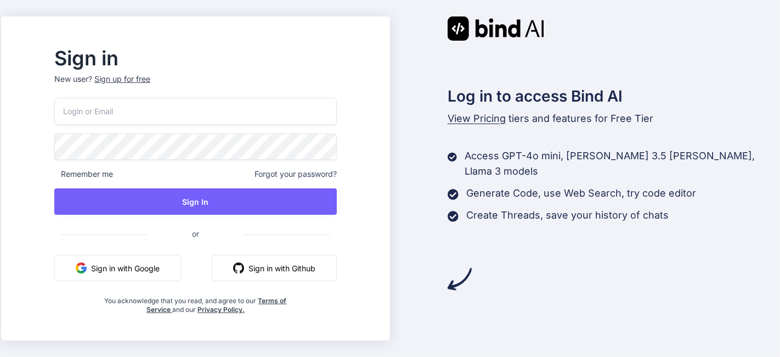
click at [211, 112] on input "email" at bounding box center [195, 111] width 283 height 27
type input "[PERSON_NAME][EMAIL_ADDRESS][DOMAIN_NAME]"
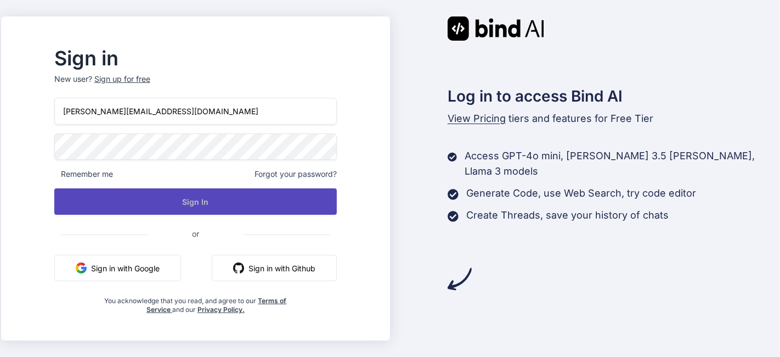
click at [249, 192] on button "Sign In" at bounding box center [195, 201] width 283 height 26
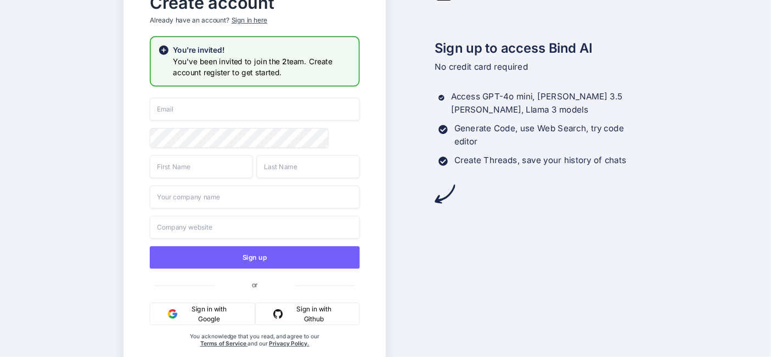
click at [167, 106] on input "email" at bounding box center [254, 109] width 210 height 23
type input "[EMAIL_ADDRESS][DOMAIN_NAME]"
click at [172, 167] on input "text" at bounding box center [200, 166] width 103 height 23
type input "r"
type input "[PERSON_NAME]"
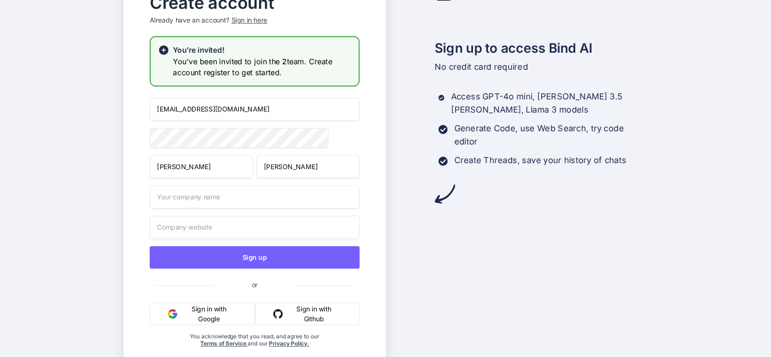
type input "[PERSON_NAME]"
type input "RC24"
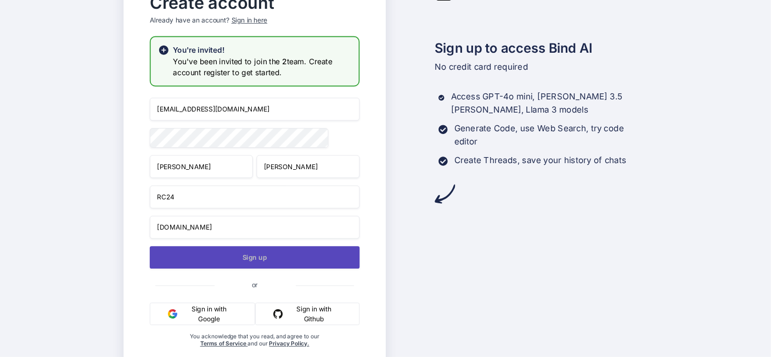
type input "[DOMAIN_NAME]"
click at [240, 261] on button "Sign up" at bounding box center [254, 257] width 210 height 22
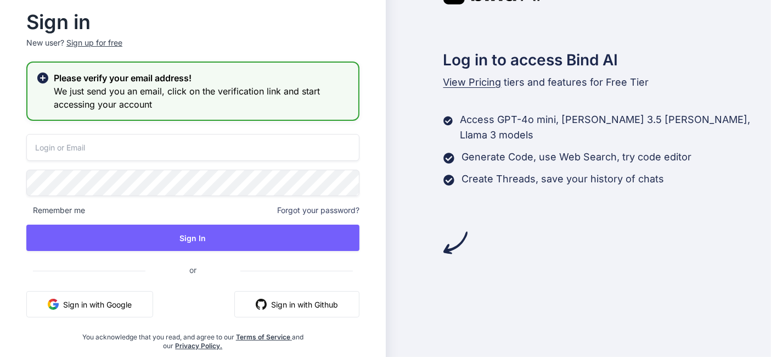
click at [238, 157] on input "email" at bounding box center [192, 147] width 333 height 27
click at [230, 138] on input "email" at bounding box center [192, 147] width 333 height 27
type input "[EMAIL_ADDRESS][DOMAIN_NAME]"
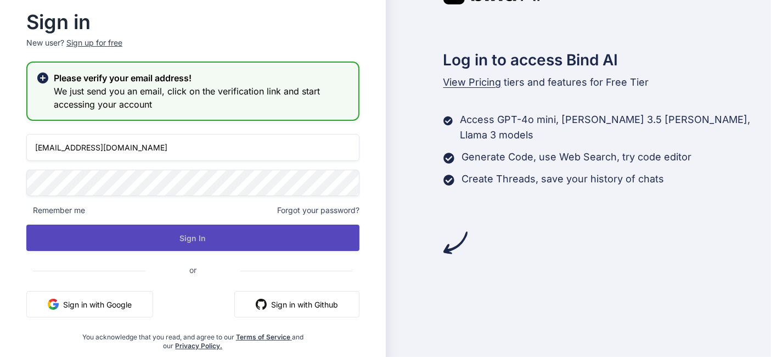
click at [181, 246] on button "Sign In" at bounding box center [192, 237] width 333 height 26
click at [297, 240] on button "Sign In" at bounding box center [192, 237] width 333 height 26
click at [216, 239] on button "Sign In" at bounding box center [192, 237] width 333 height 26
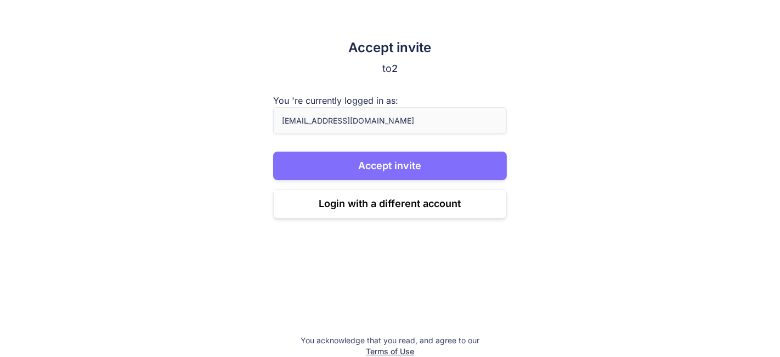
click at [344, 162] on button "Accept invite" at bounding box center [390, 165] width 234 height 29
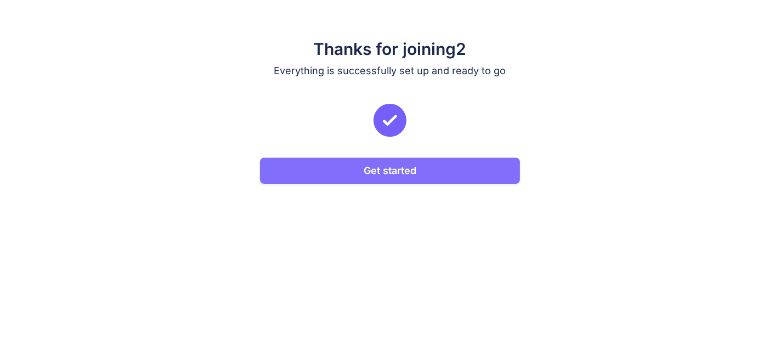
click at [424, 181] on button "Get started" at bounding box center [390, 170] width 260 height 26
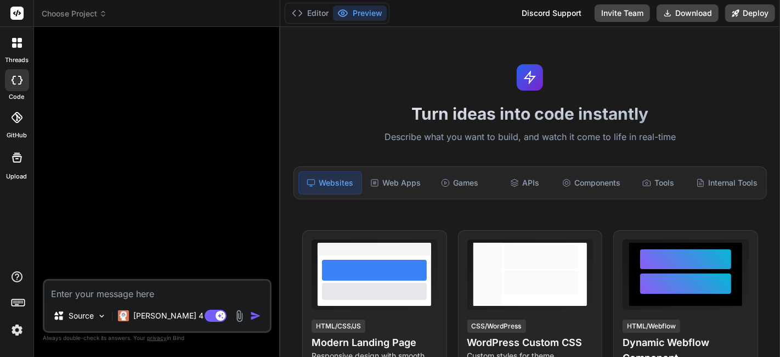
click at [19, 331] on img at bounding box center [17, 329] width 19 height 19
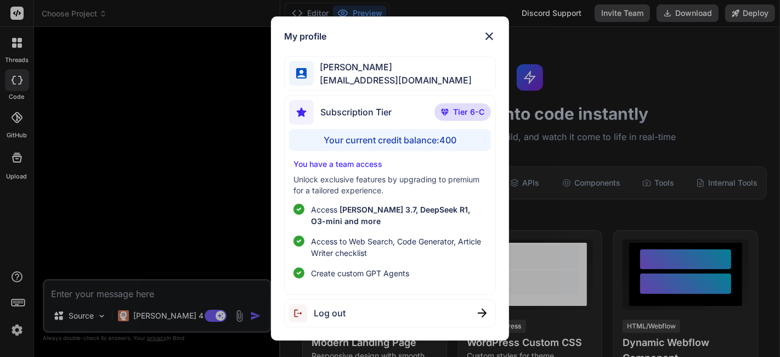
click at [489, 36] on img at bounding box center [489, 36] width 13 height 13
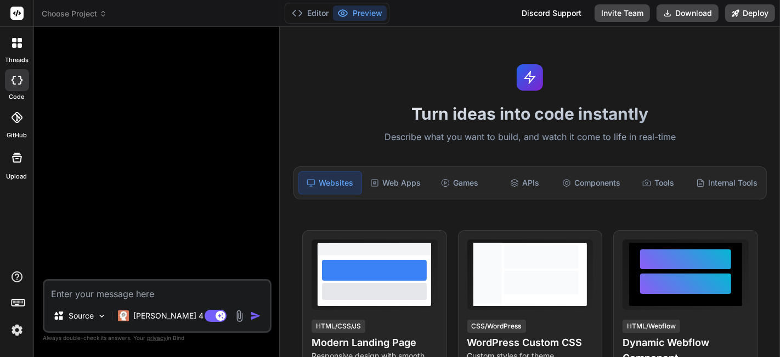
click at [489, 36] on div "Turn ideas into code instantly Describe what you want to build, and watch it co…" at bounding box center [530, 192] width 500 height 330
click at [15, 325] on img at bounding box center [17, 329] width 19 height 19
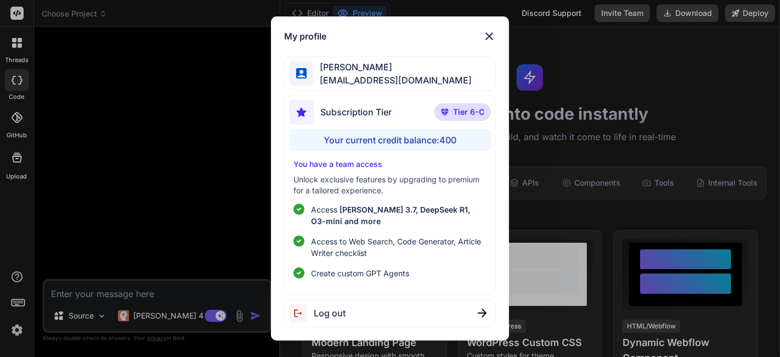
click at [324, 313] on span "Log out" at bounding box center [330, 312] width 32 height 13
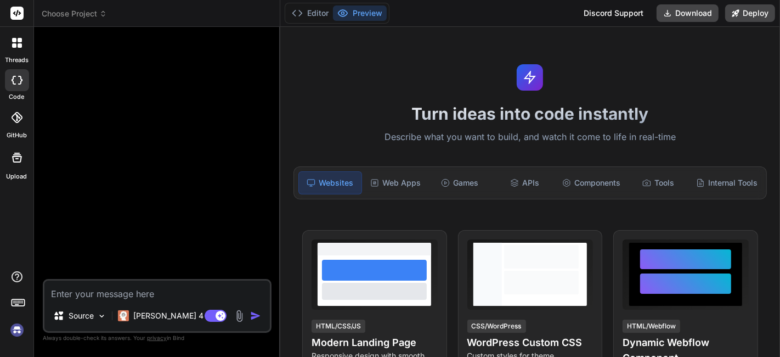
click at [13, 328] on img at bounding box center [17, 329] width 19 height 19
